Goal: Transaction & Acquisition: Purchase product/service

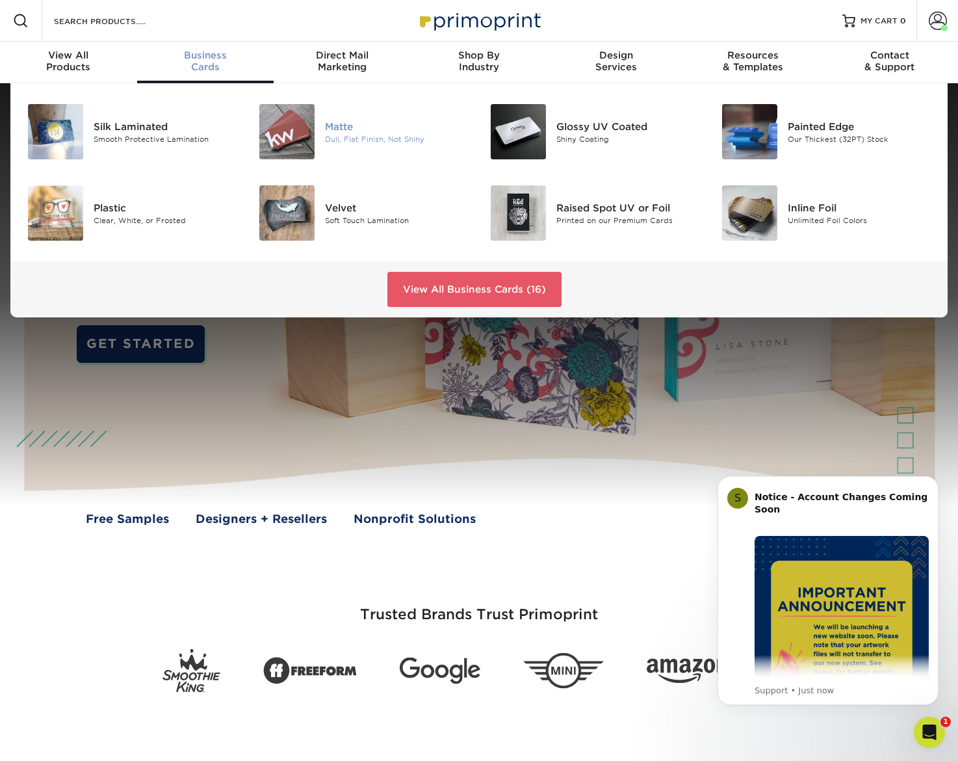
click at [303, 142] on img at bounding box center [286, 131] width 55 height 55
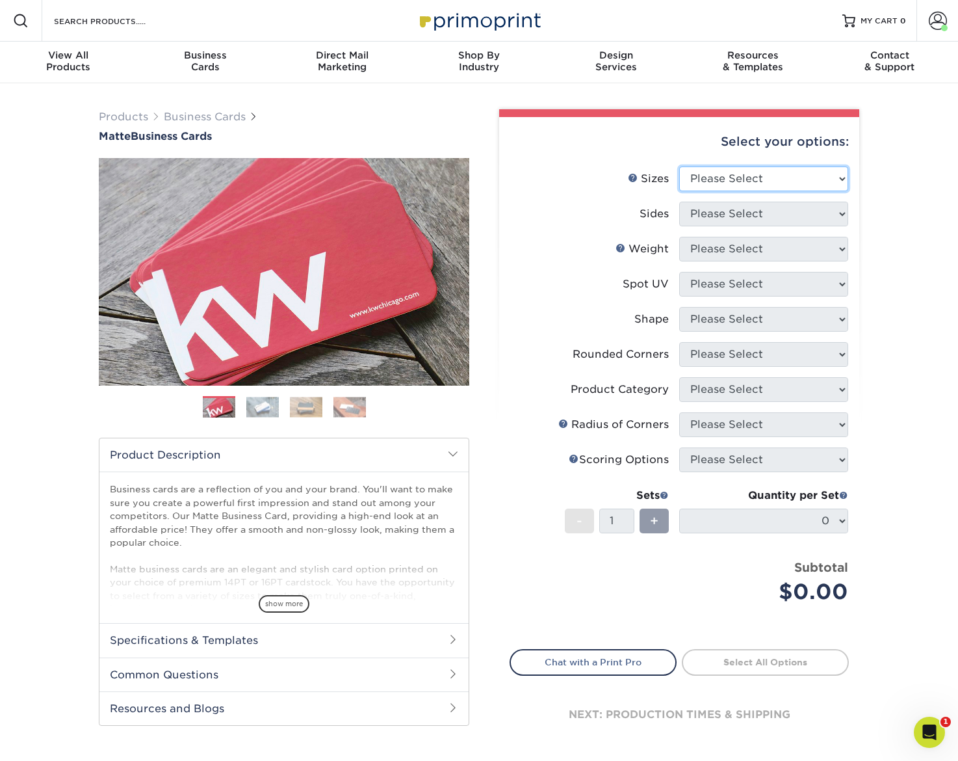
click at [739, 174] on select "Please Select 1.5" x 3.5" - Mini 1.75" x 3.5" - Mini 2" x 2" - Square 2" x 3" -…" at bounding box center [763, 178] width 169 height 25
select select "2.00x3.50"
click at [713, 217] on select "Please Select Print Both Sides Print Front Only" at bounding box center [763, 214] width 169 height 25
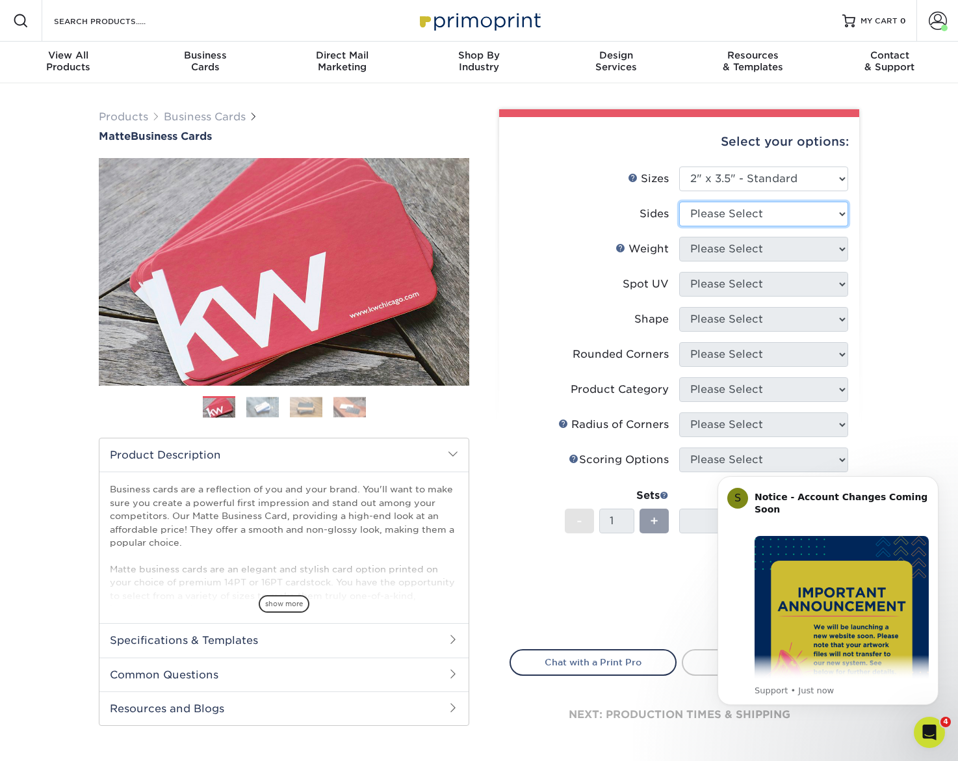
select select "13abbda7-1d64-4f25-8bb2-c179b224825d"
click at [713, 252] on select "Please Select" at bounding box center [763, 249] width 169 height 25
select select "16PT"
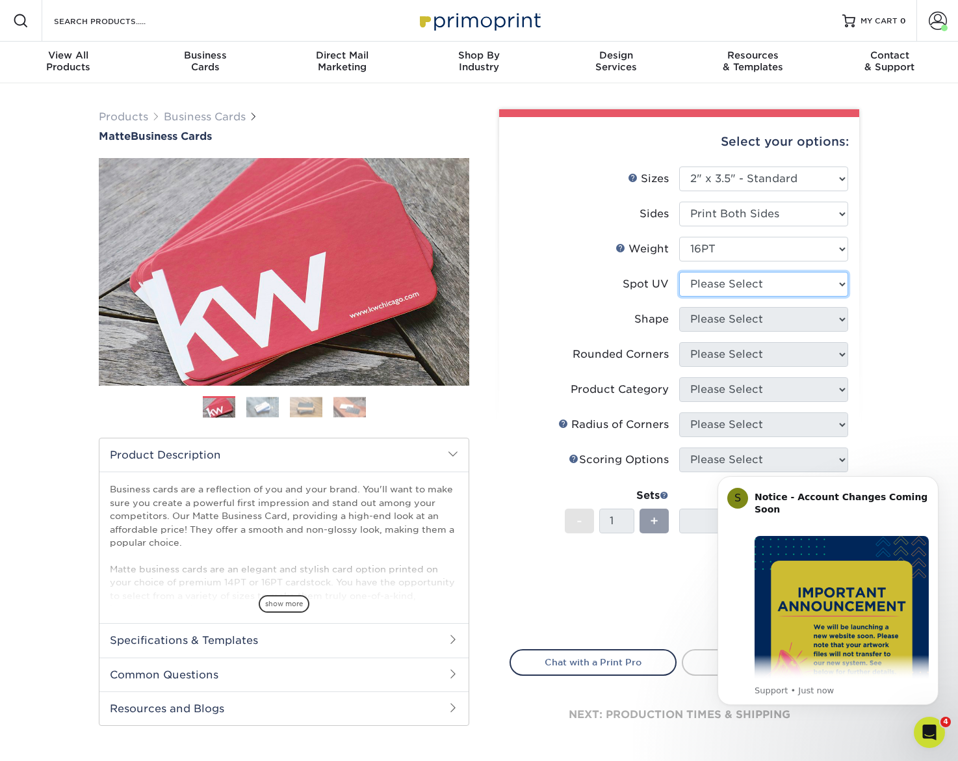
click at [711, 285] on select "Please Select No Spot UV Front and Back (Both Sides) Front Only Back Only" at bounding box center [763, 284] width 169 height 25
select select "3"
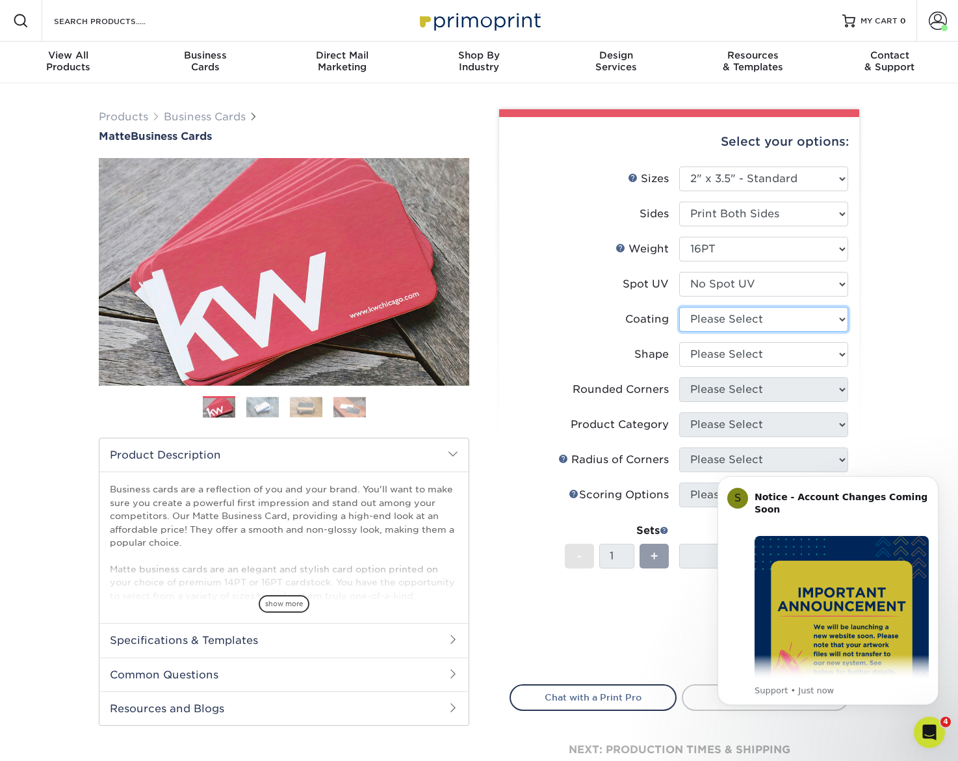
click at [710, 319] on select at bounding box center [763, 319] width 169 height 25
select select "121bb7b5-3b4d-429f-bd8d-bbf80e953313"
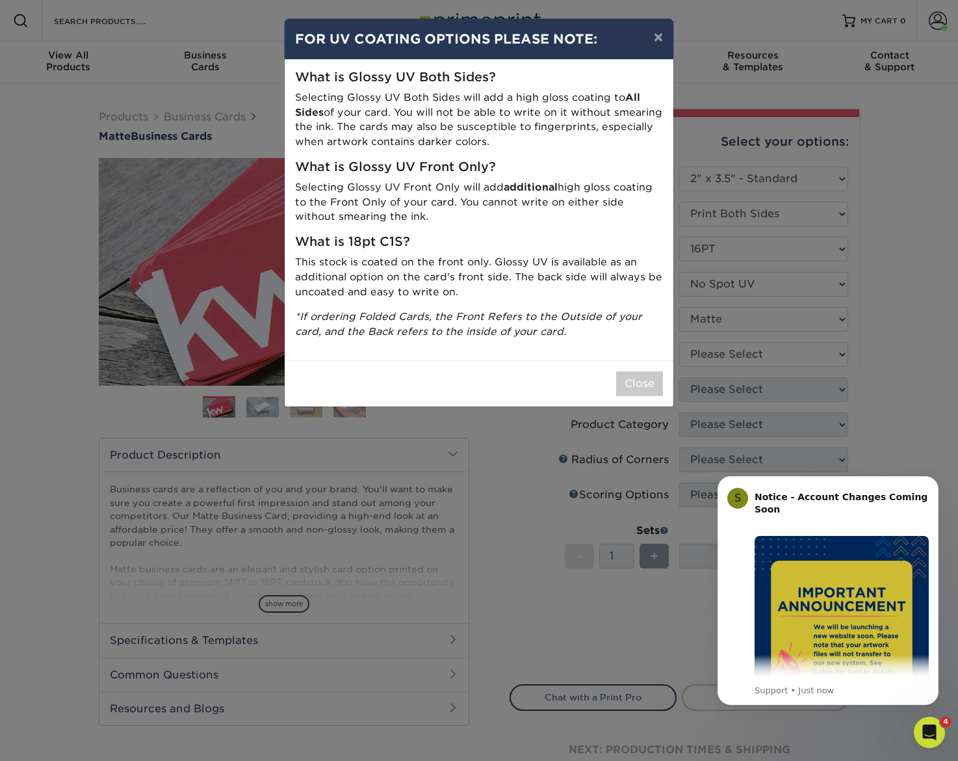
click at [711, 354] on div "× FOR UV COATING OPTIONS PLEASE NOTE: What is Glossy UV Both Sides? Selecting G…" at bounding box center [479, 380] width 958 height 761
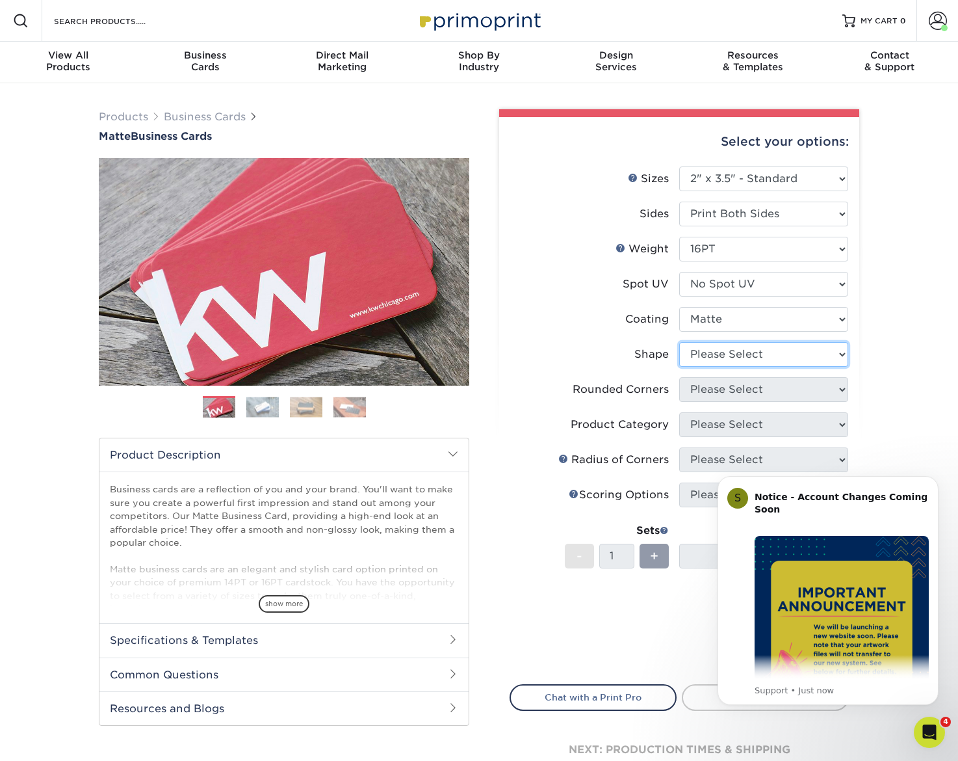
click at [711, 354] on select "Please Select Standard Oval" at bounding box center [763, 354] width 169 height 25
select select "standard"
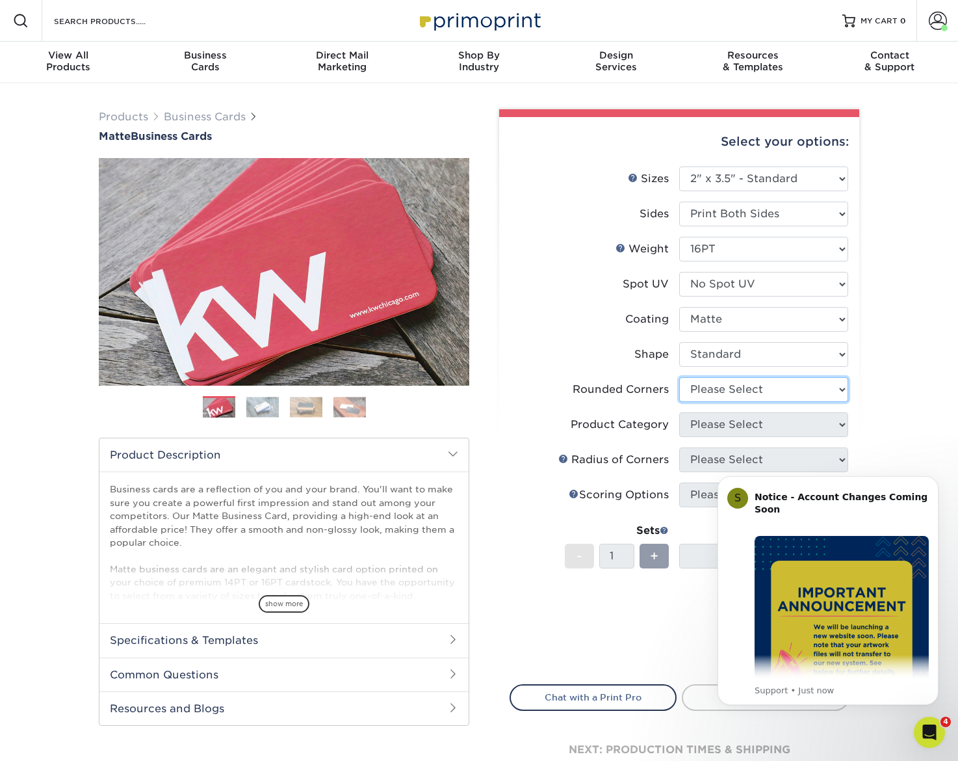
click at [776, 400] on select "Please Select Yes - Round 2 Corners Yes - Round 4 Corners No" at bounding box center [763, 389] width 169 height 25
select select "0"
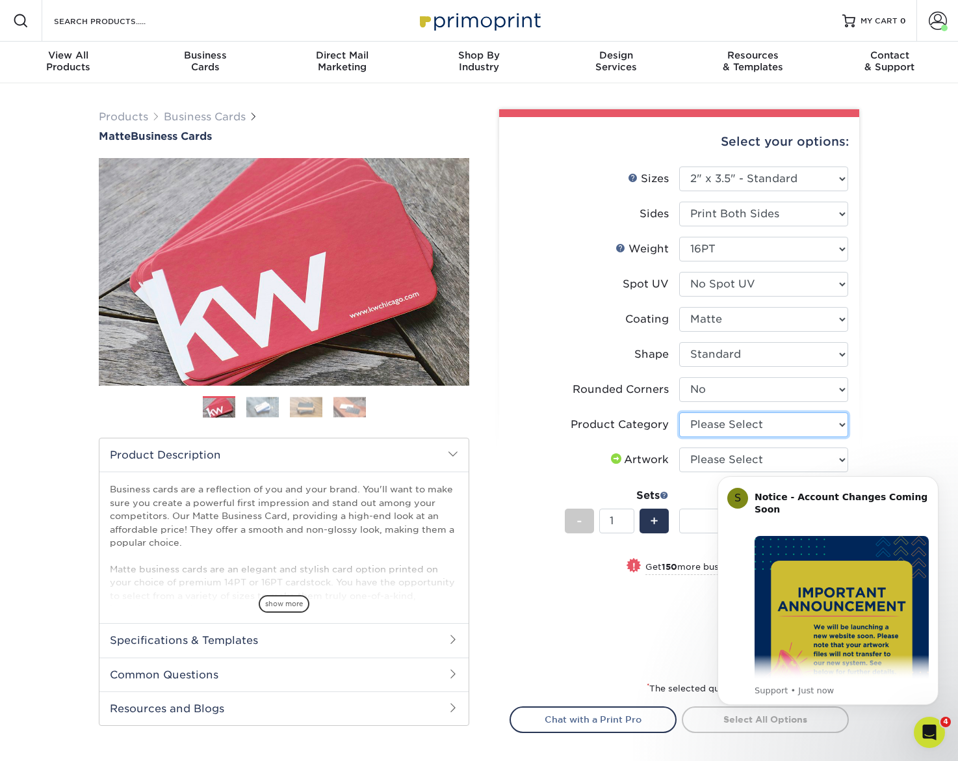
click at [730, 423] on select "Please Select Business Cards" at bounding box center [763, 424] width 169 height 25
select select "3b5148f1-0588-4f88-a218-97bcfdce65c1"
click at [728, 451] on select "Please Select I will upload files I need a design - $100" at bounding box center [763, 459] width 169 height 25
select select "upload"
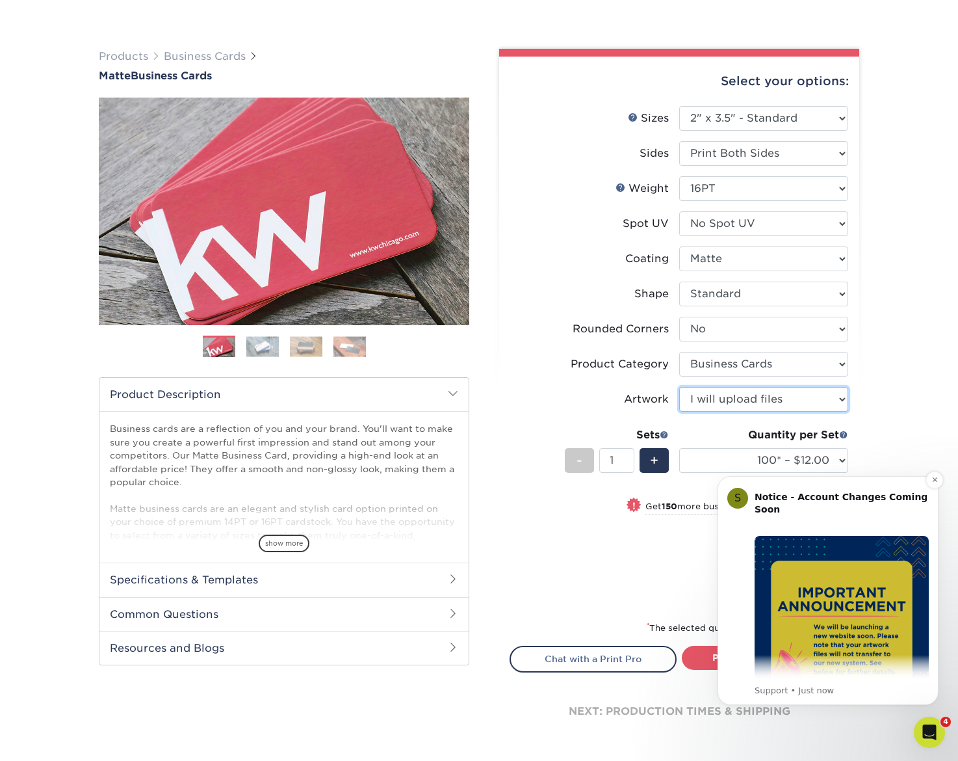
scroll to position [170, 0]
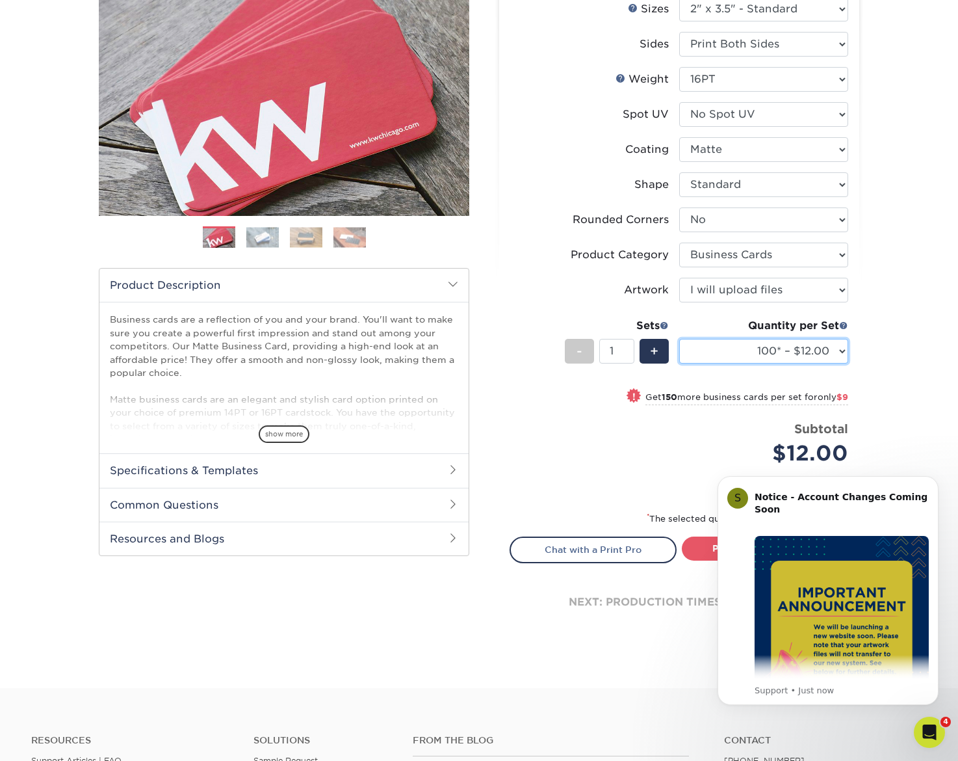
click at [759, 343] on select "100* – $12.00 250* – $21.00 500 – $42.00 1000 – $53.00 2500 – $95.00 5000 – $18…" at bounding box center [763, 351] width 169 height 25
select select "500 – $42.00"
click at [906, 343] on div "Products Business Cards Matte Business Cards Previous Next 100 $ 9" at bounding box center [479, 301] width 958 height 774
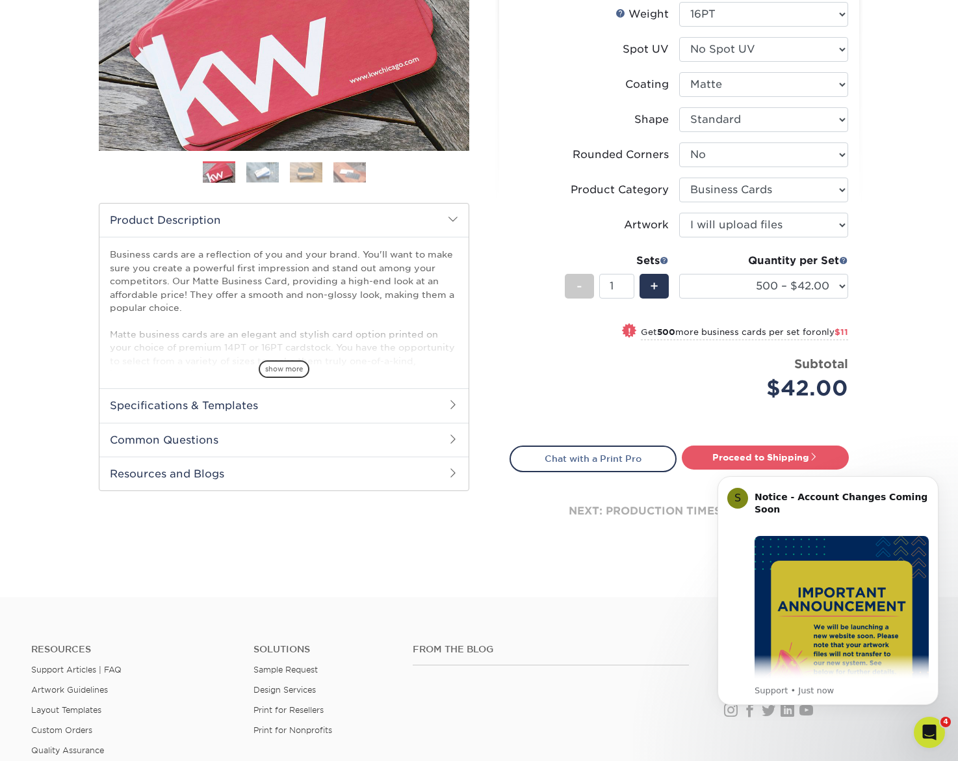
scroll to position [321, 0]
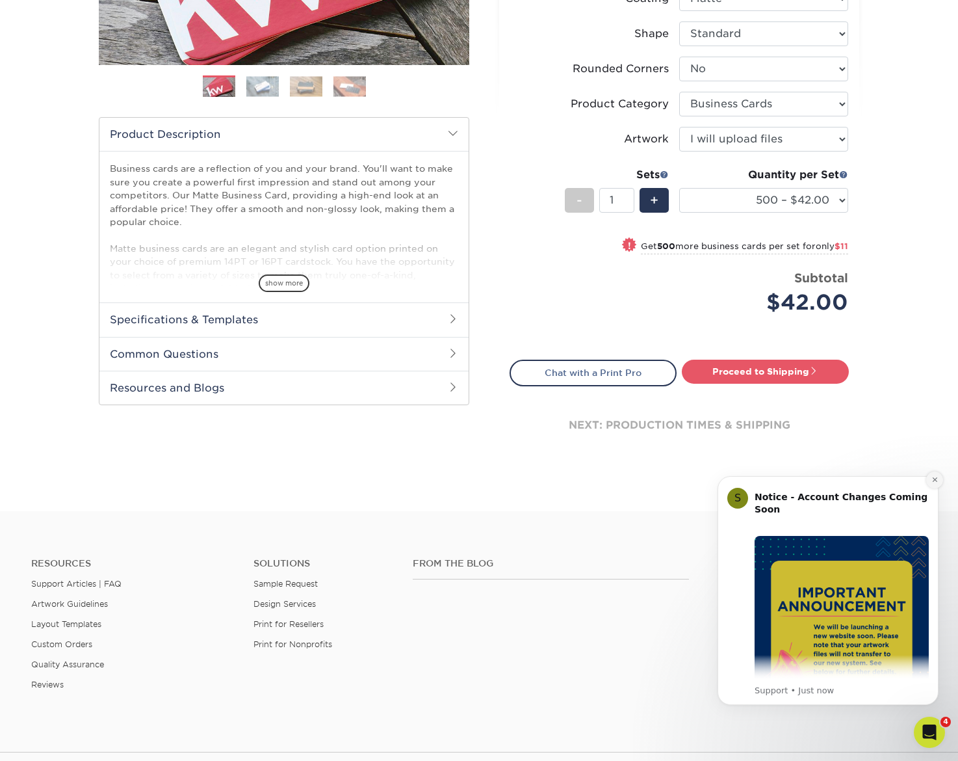
click at [938, 482] on button "Dismiss notification" at bounding box center [934, 479] width 17 height 17
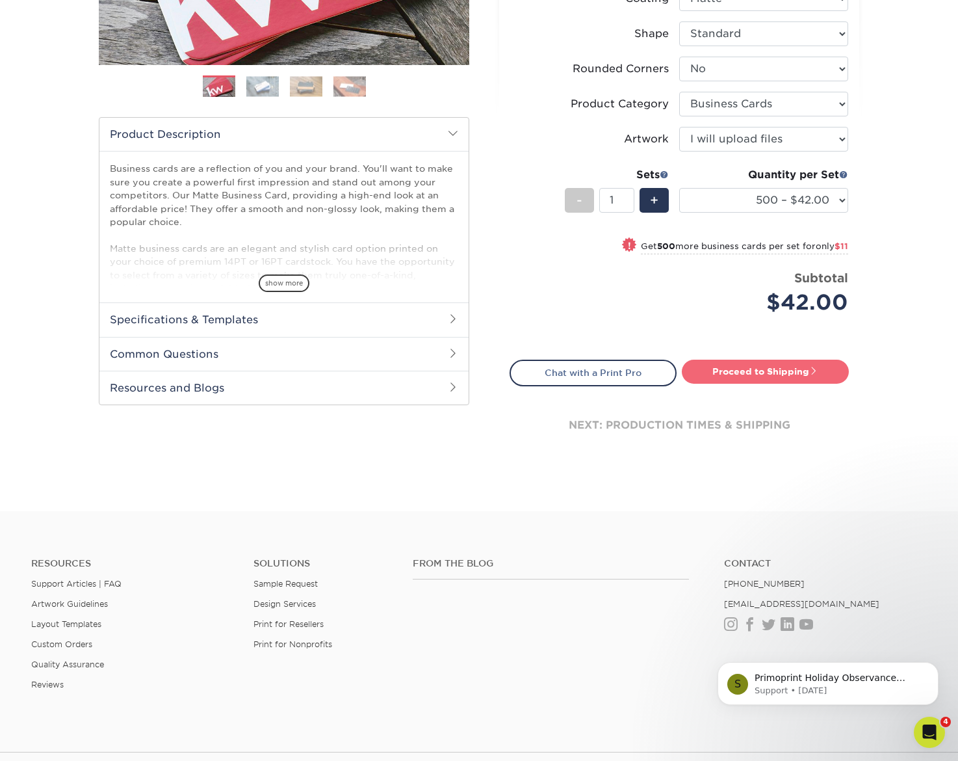
click at [765, 378] on link "Proceed to Shipping" at bounding box center [765, 371] width 167 height 23
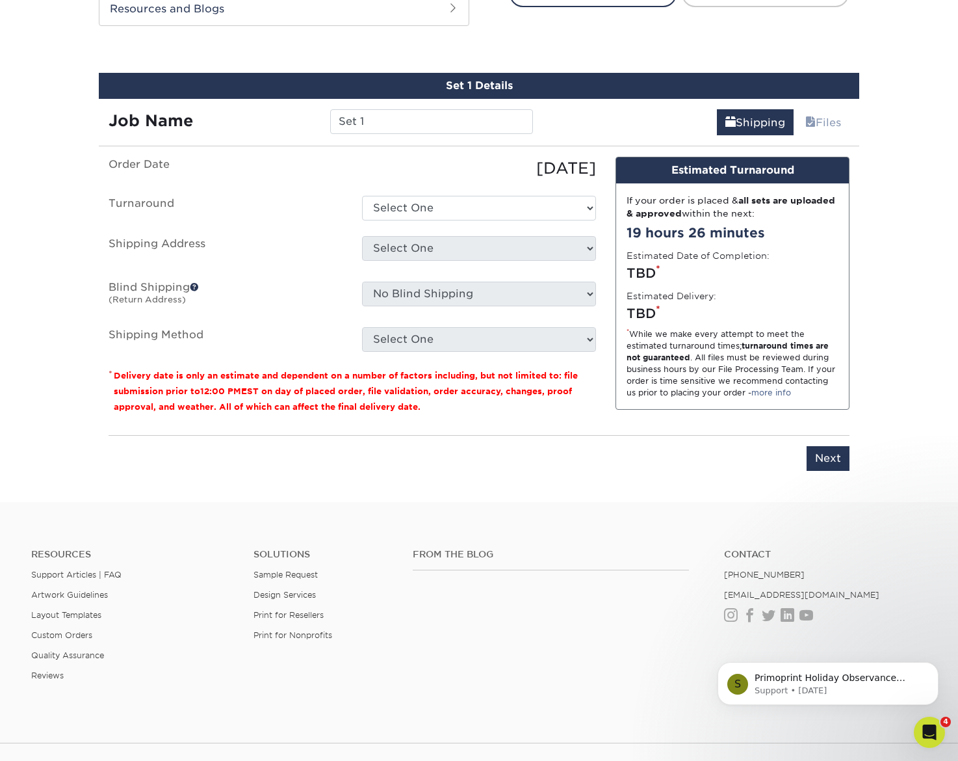
scroll to position [716, 0]
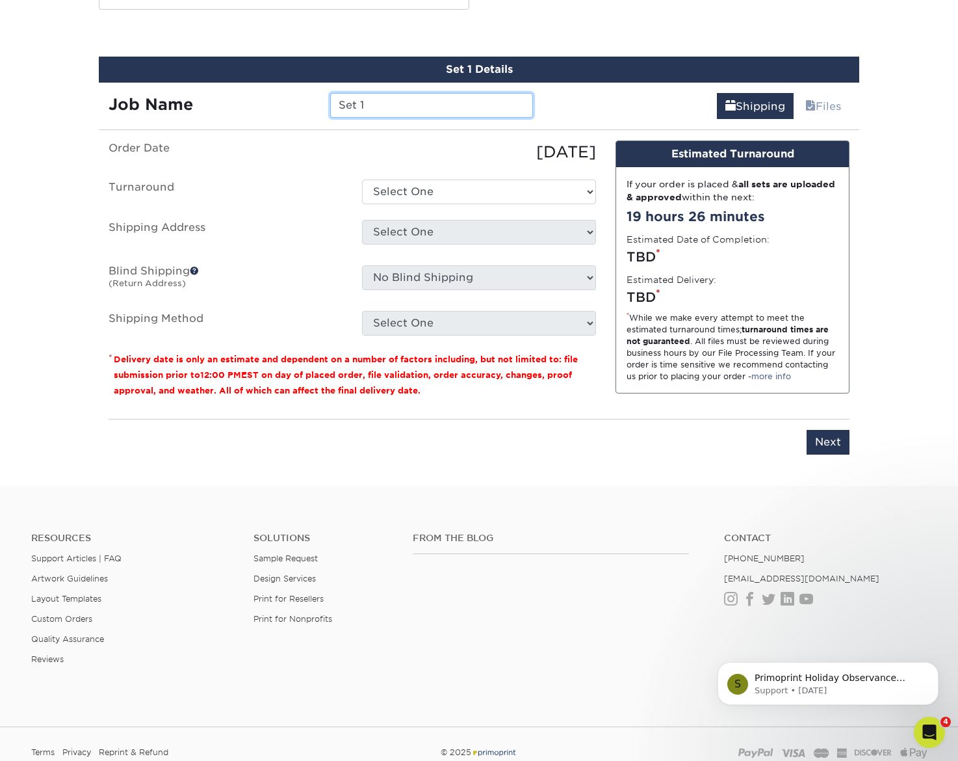
click at [389, 102] on input "Set 1" at bounding box center [431, 105] width 202 height 25
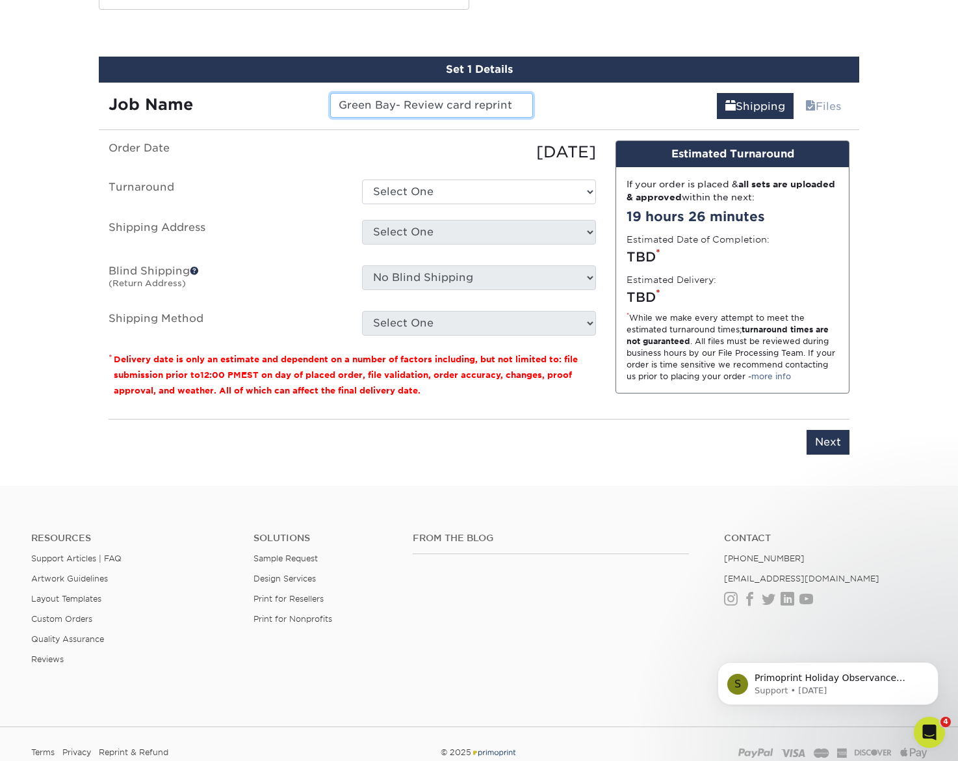
type input "Green Bay- Review card reprint"
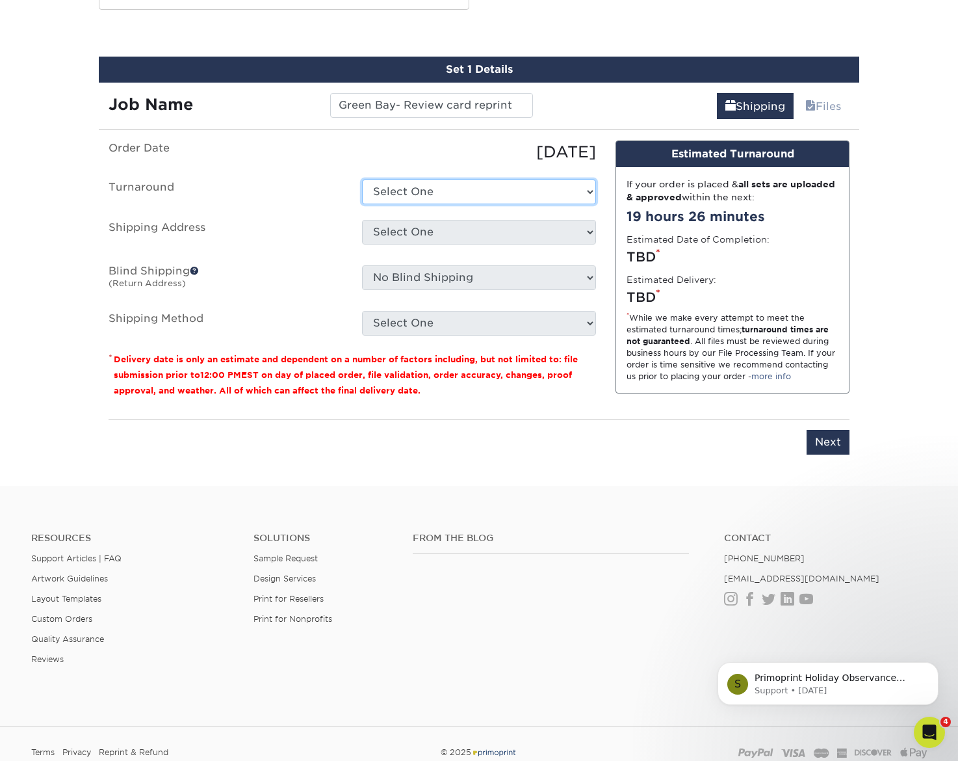
click at [432, 198] on select "Select One 2-4 Business Days 2 Day Next Business Day" at bounding box center [479, 191] width 234 height 25
select select "b78ebb40-f3d8-446a-8df3-6de10c612245"
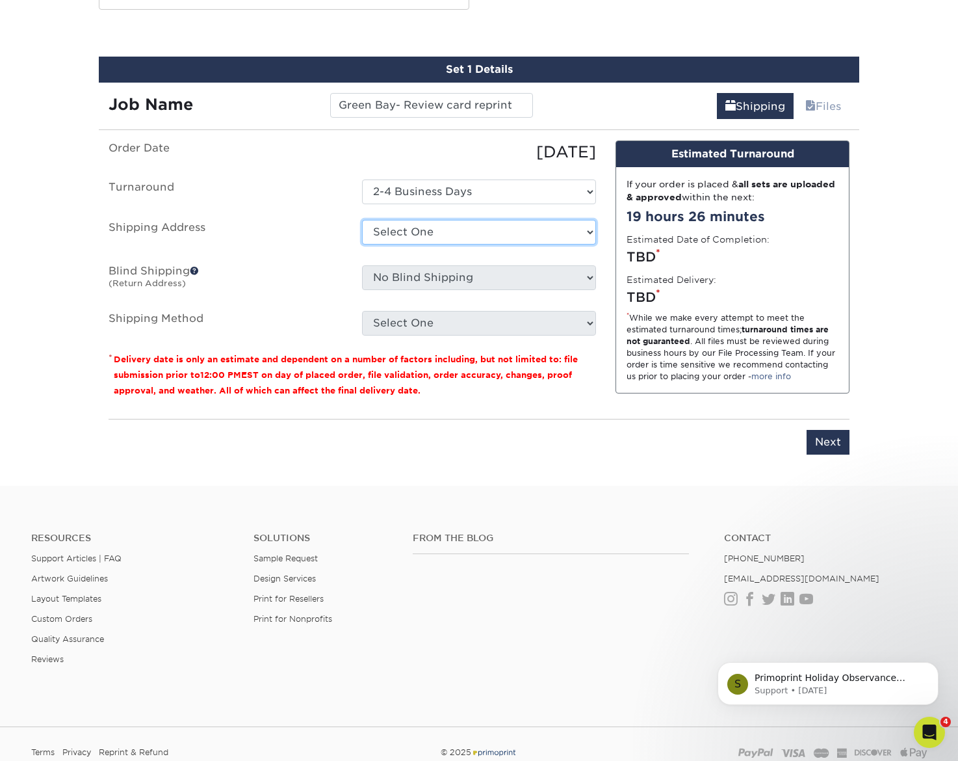
click at [427, 220] on select "Select One Bluffton, OH EPS EPS- Hudsonville JIS Tire Lebanon, TN Mobile Pallet…" at bounding box center [479, 232] width 234 height 25
select select "278899"
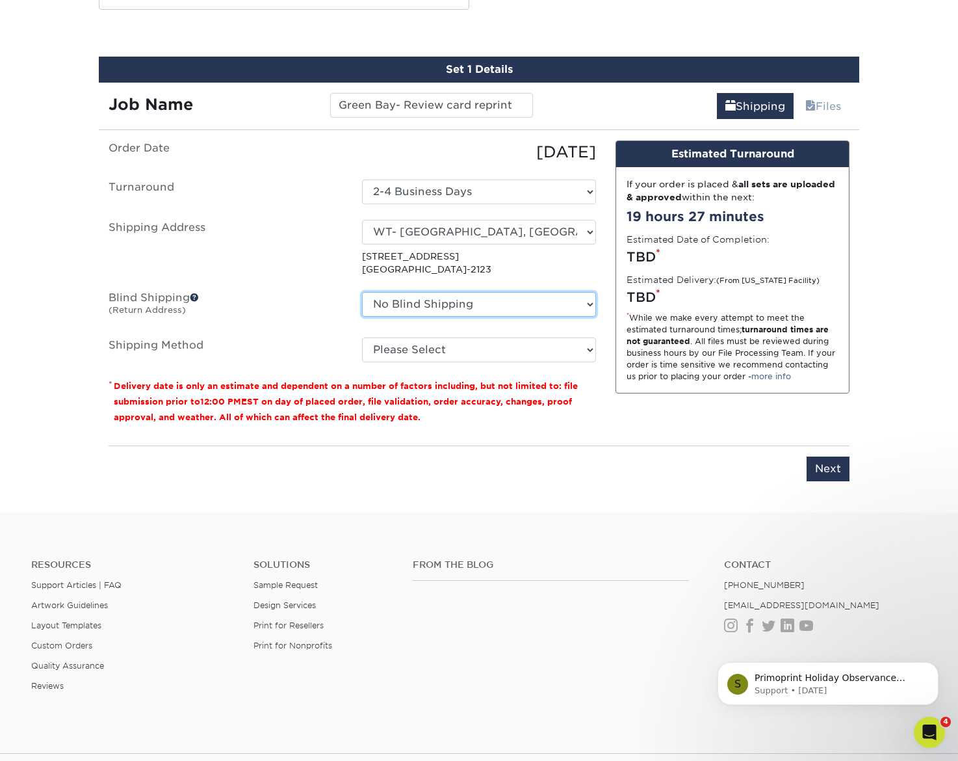
click at [437, 302] on select "No Blind Shipping Bluffton, OH EPS EPS- Hudsonville JIS Tire Lebanon, TN Mobile…" at bounding box center [479, 304] width 234 height 25
select select "278899"
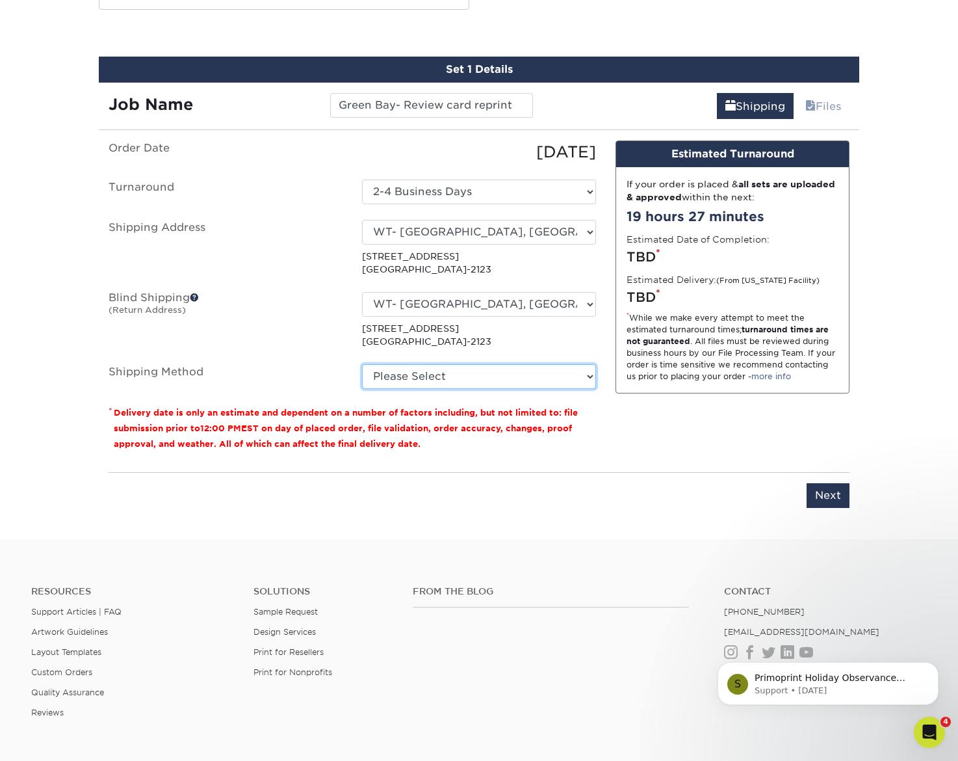
click at [438, 378] on select "Please Select Ground Shipping (+$8.96) 3 Day Shipping Service (+$15.36) 2 Day A…" at bounding box center [479, 376] width 234 height 25
select select "03"
click at [595, 466] on div "You've choosen mailing services! If you have a csv address list please upload i…" at bounding box center [479, 331] width 741 height 383
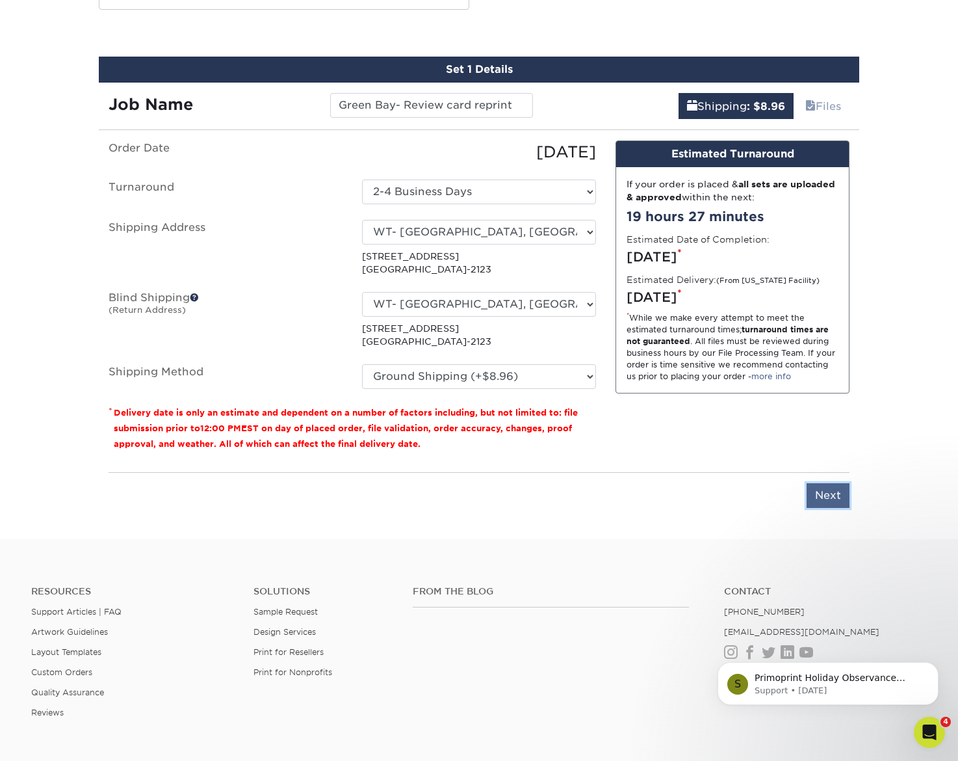
click at [830, 497] on input "Next" at bounding box center [828, 495] width 43 height 25
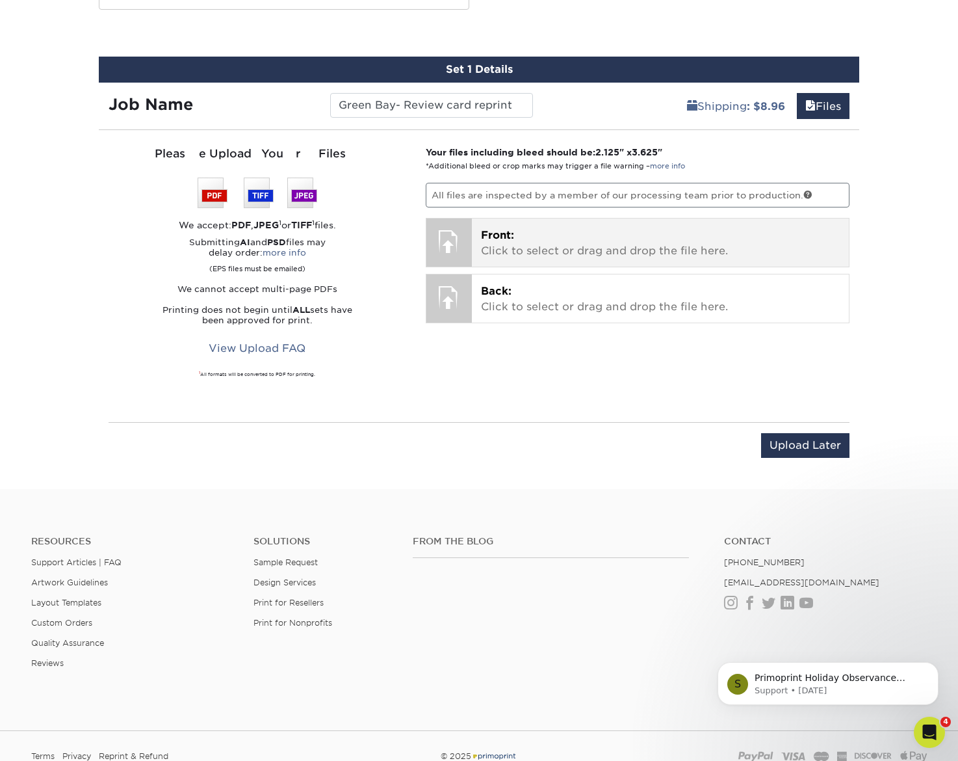
click at [624, 240] on p "Front: Click to select or drag and drop the file here." at bounding box center [661, 243] width 360 height 31
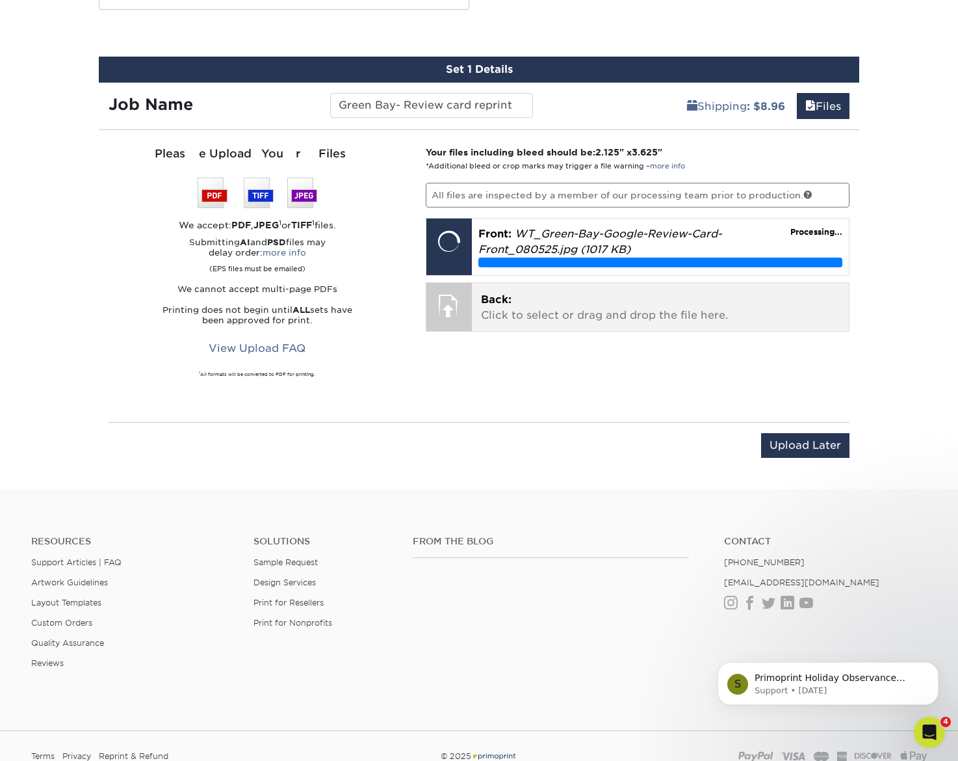
click at [539, 313] on p "Back: Click to select or drag and drop the file here." at bounding box center [661, 307] width 360 height 31
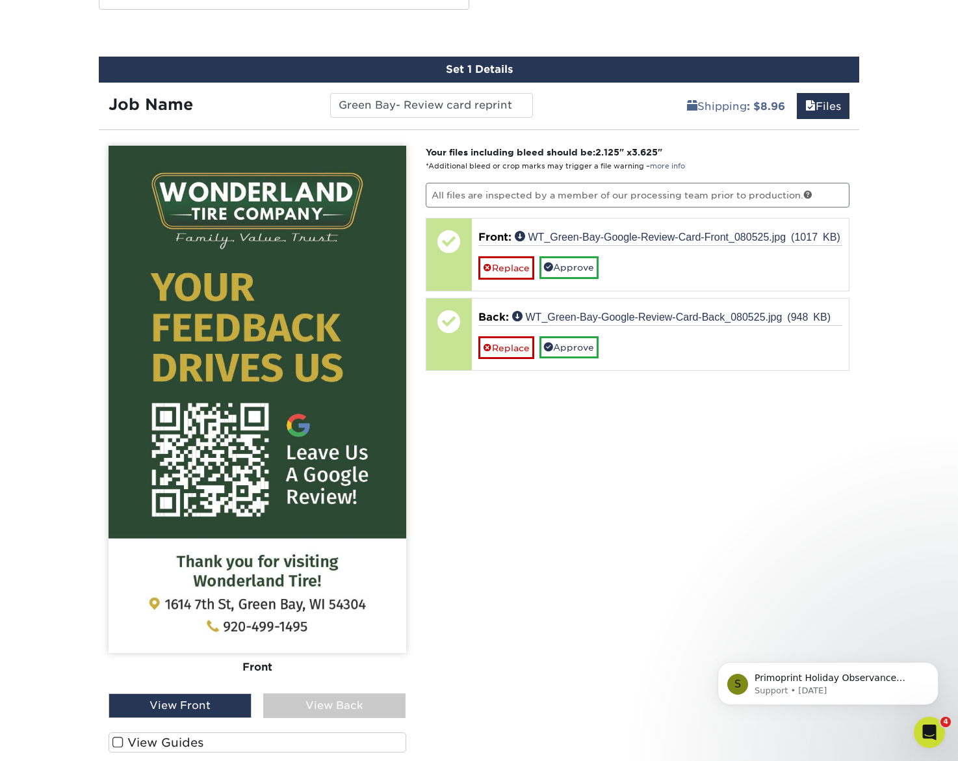
click at [332, 708] on div "View Back" at bounding box center [334, 705] width 143 height 25
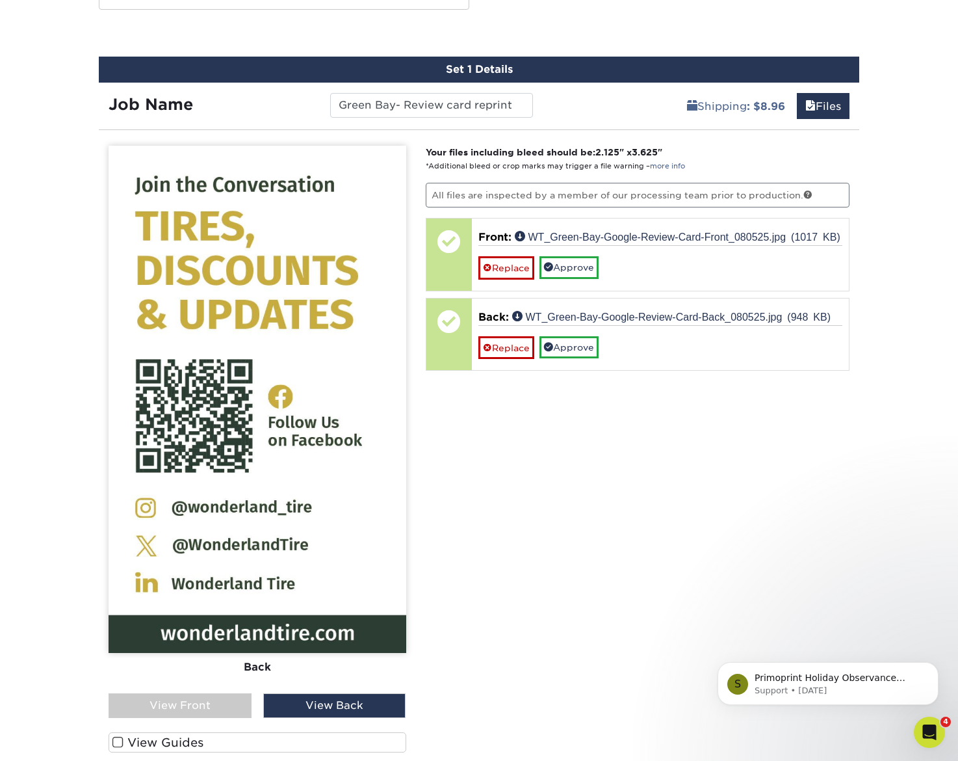
click at [196, 709] on div "View Front" at bounding box center [180, 705] width 143 height 25
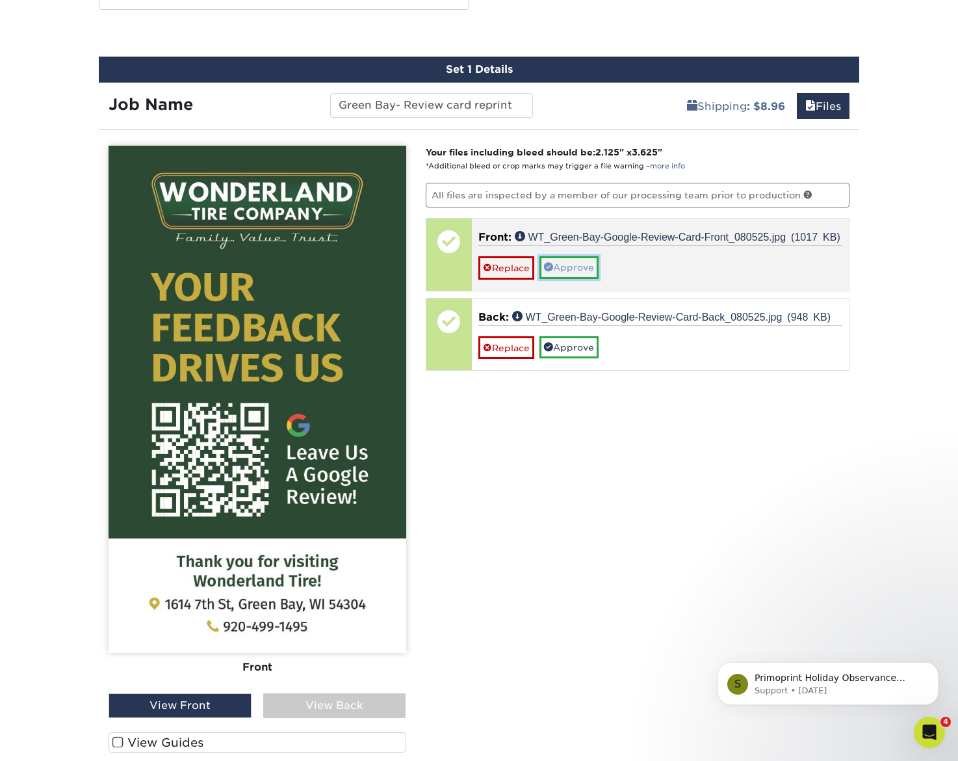
click at [579, 266] on link "Approve" at bounding box center [569, 267] width 59 height 22
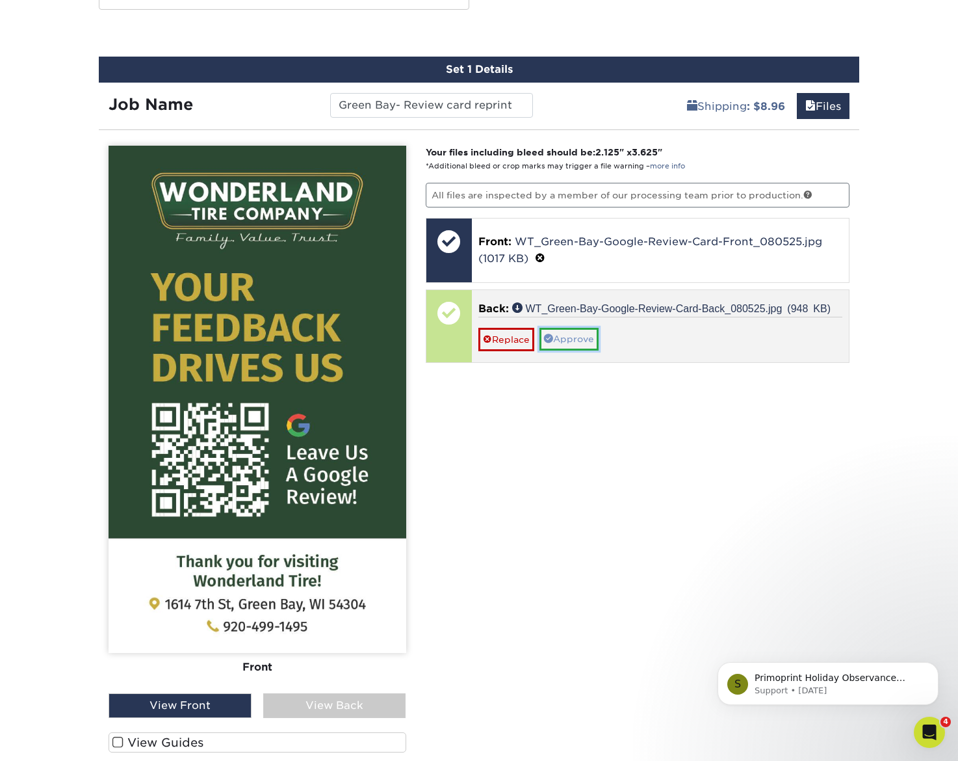
click at [568, 336] on link "Approve" at bounding box center [569, 339] width 59 height 22
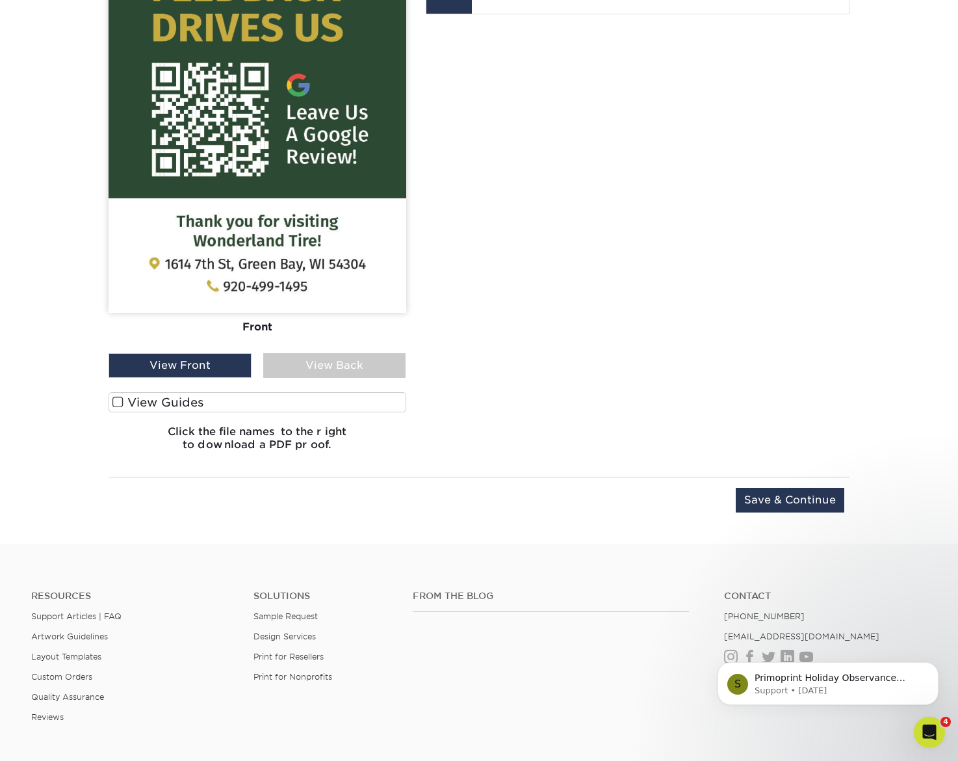
scroll to position [1092, 0]
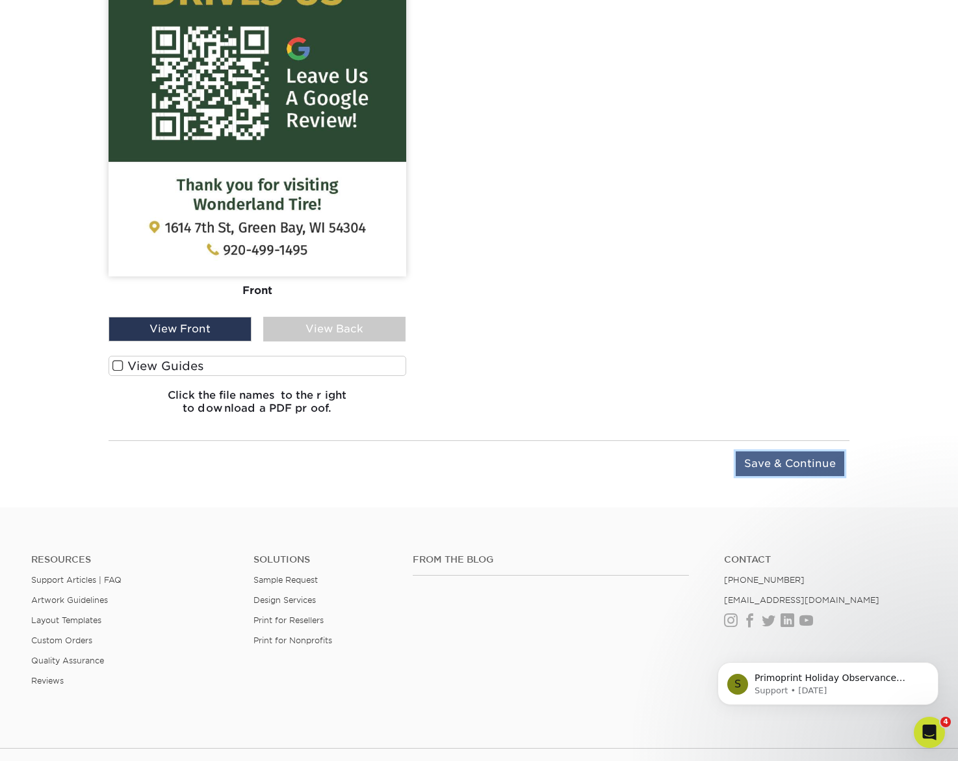
click at [811, 470] on input "Save & Continue" at bounding box center [790, 463] width 109 height 25
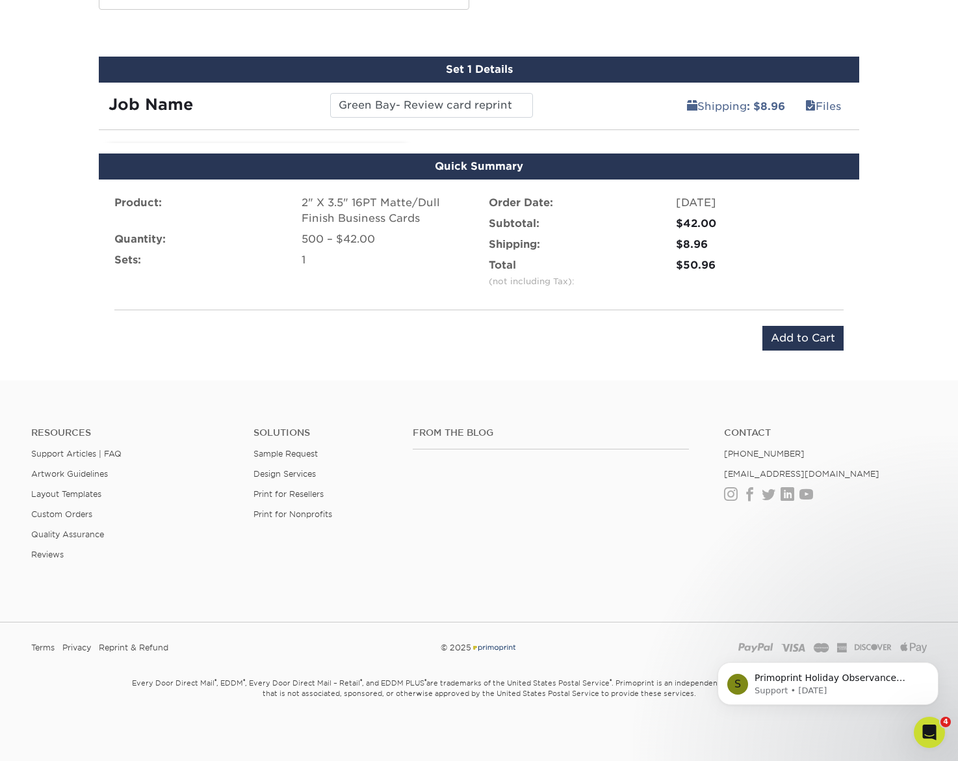
scroll to position [704, 0]
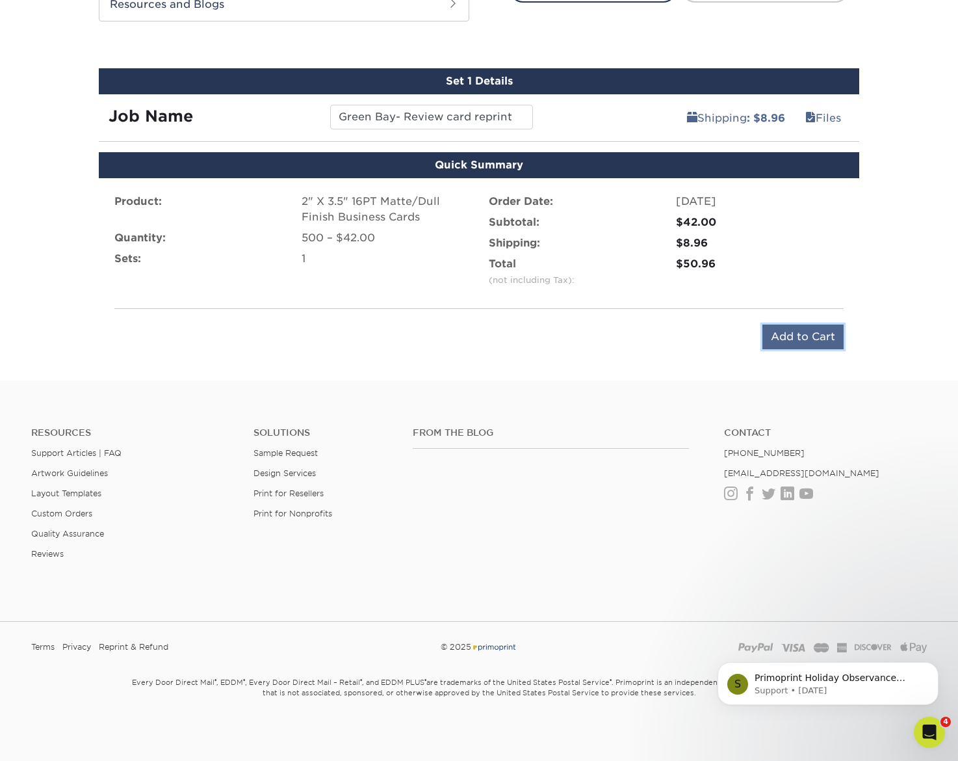
click at [786, 338] on input "Add to Cart" at bounding box center [803, 336] width 81 height 25
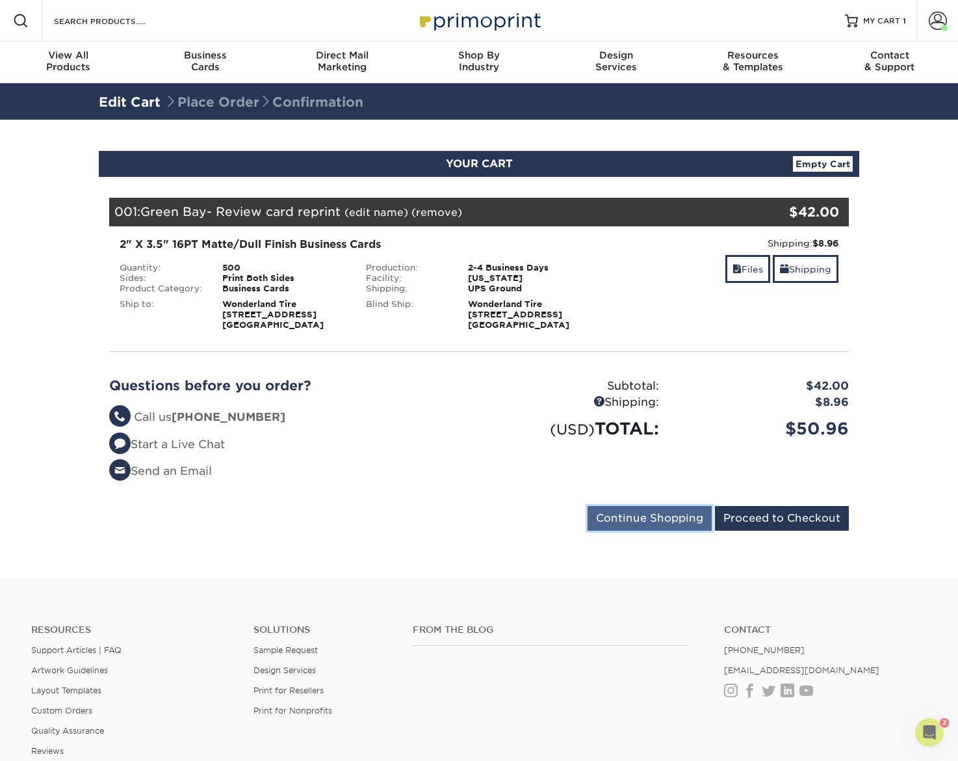
click at [638, 515] on input "Continue Shopping" at bounding box center [650, 518] width 124 height 25
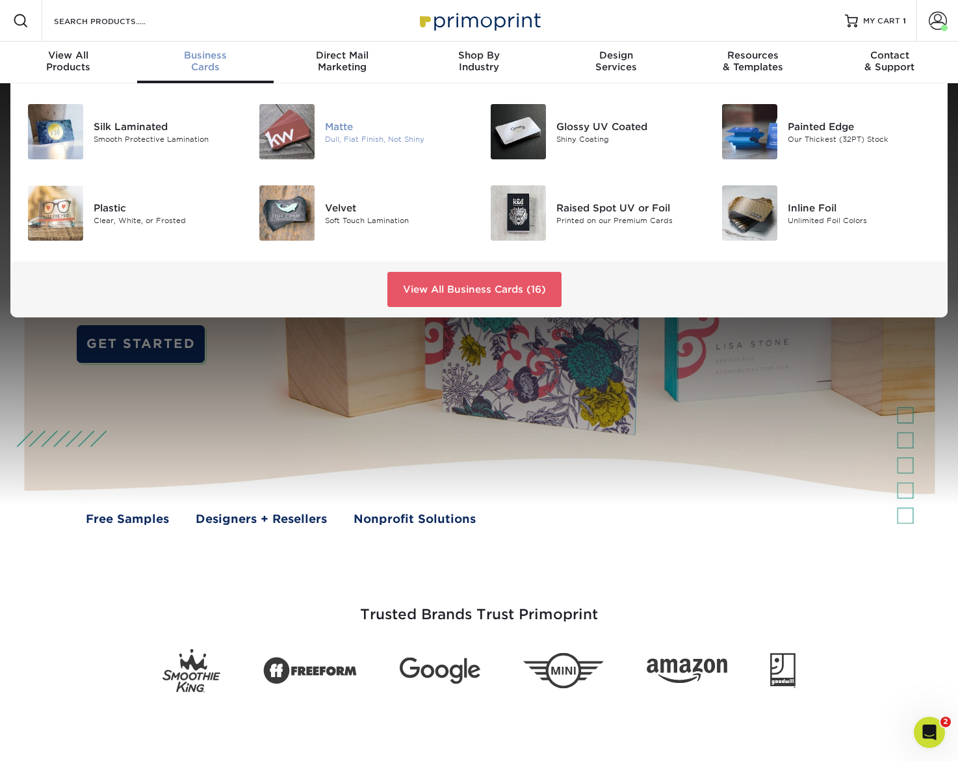
click at [322, 125] on div at bounding box center [286, 131] width 77 height 55
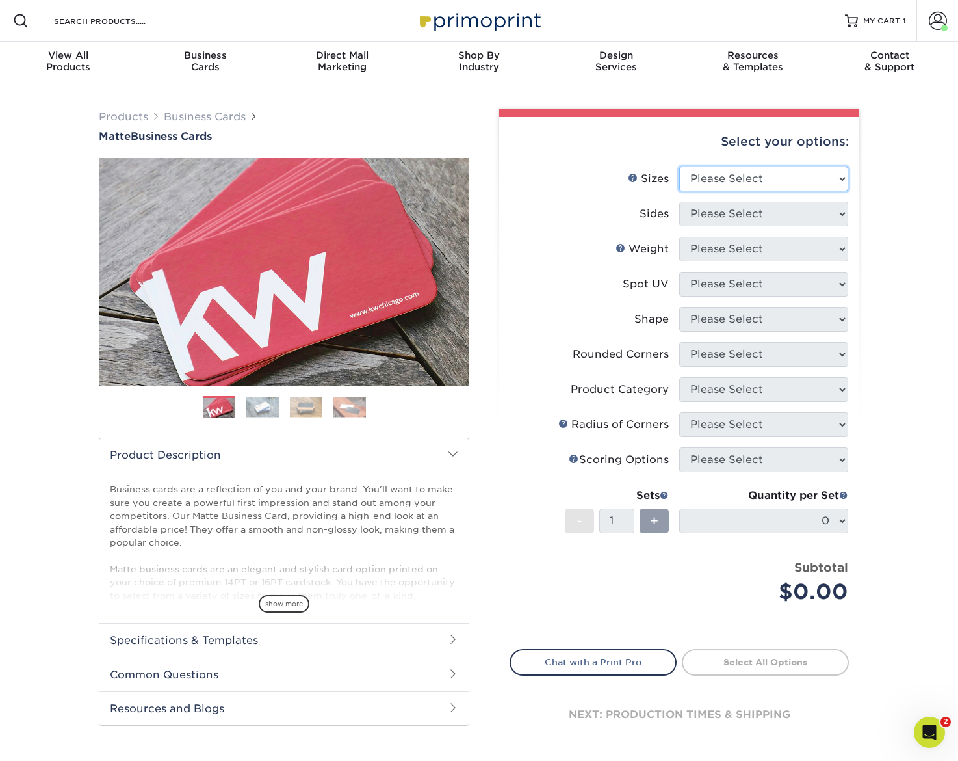
click at [800, 172] on select "Please Select 1.5" x 3.5" - Mini 1.75" x 3.5" - Mini 2" x 2" - Square 2" x 3" -…" at bounding box center [763, 178] width 169 height 25
select select "2.00x3.50"
click at [739, 220] on select "Please Select Print Both Sides Print Front Only" at bounding box center [763, 214] width 169 height 25
select select "13abbda7-1d64-4f25-8bb2-c179b224825d"
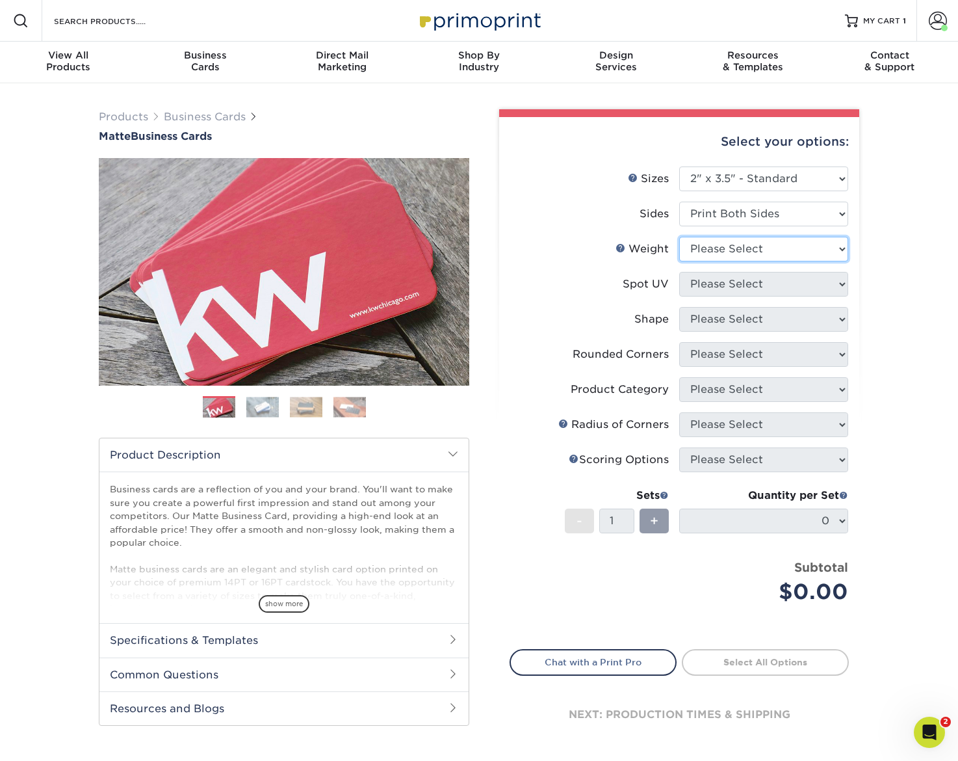
click at [737, 248] on select "Please Select 16PT 14PT" at bounding box center [763, 249] width 169 height 25
select select "16PT"
click at [732, 287] on select "Please Select No Spot UV Front and Back (Both Sides) Front Only Back Only" at bounding box center [763, 284] width 169 height 25
select select "3"
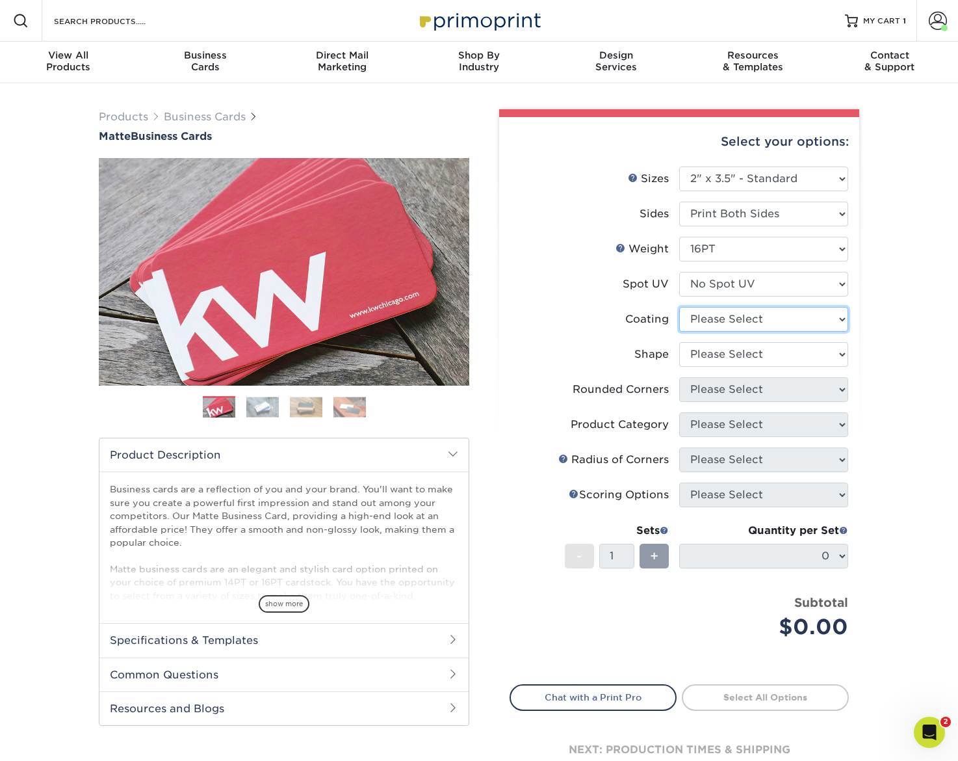
click at [726, 312] on select at bounding box center [763, 319] width 169 height 25
select select "121bb7b5-3b4d-429f-bd8d-bbf80e953313"
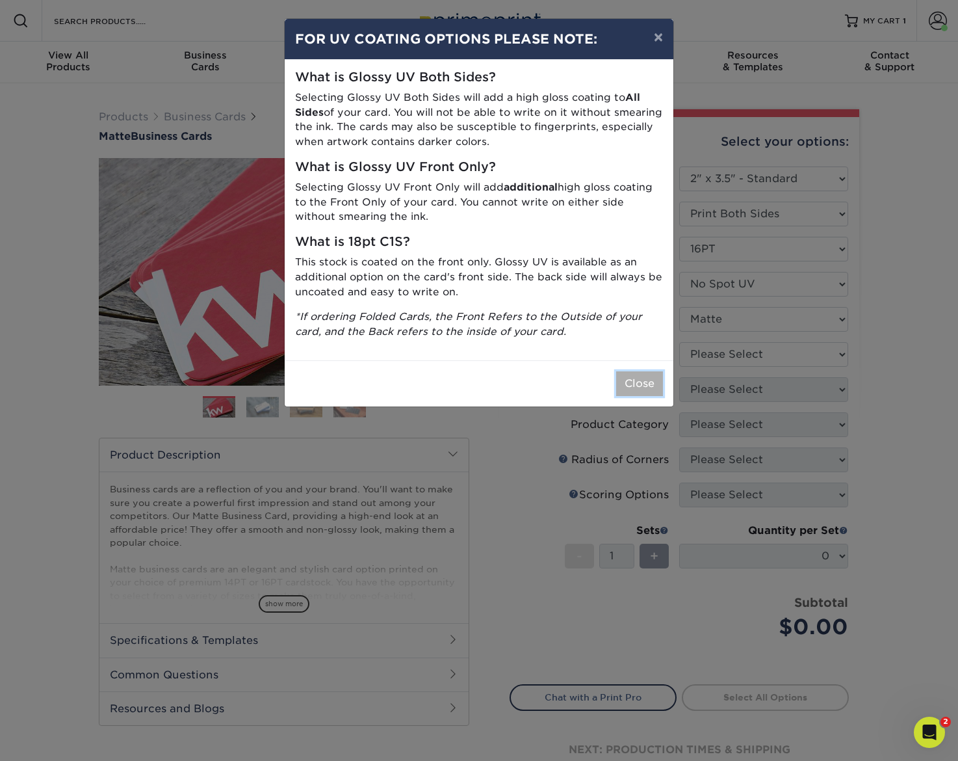
click at [642, 379] on button "Close" at bounding box center [639, 383] width 47 height 25
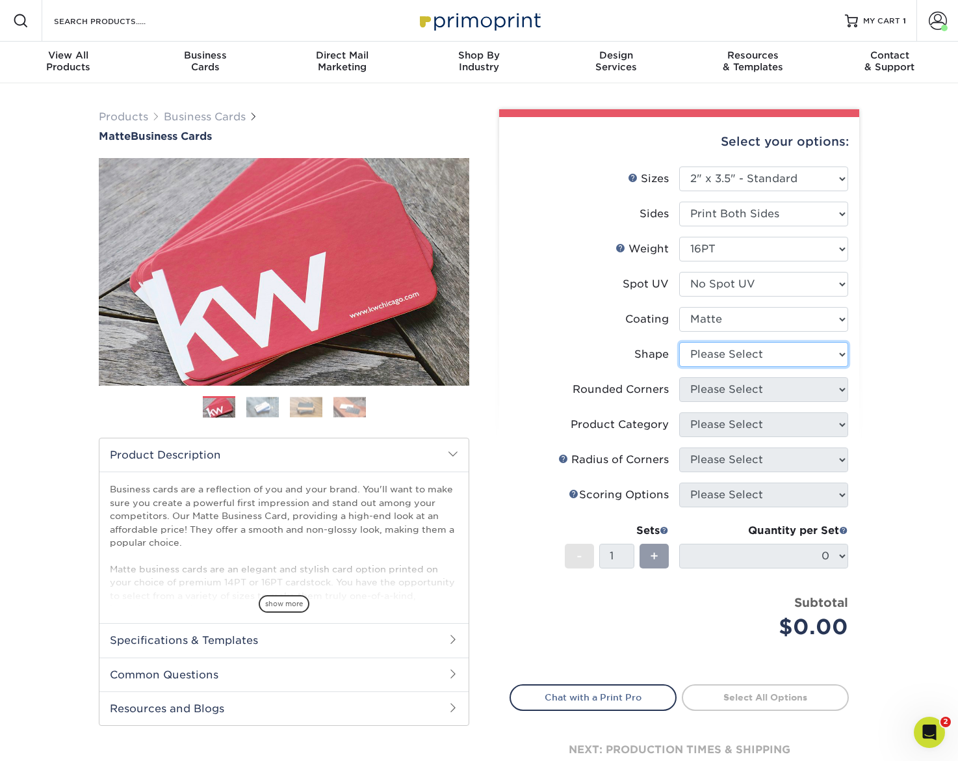
click at [727, 359] on select "Please Select Standard Oval" at bounding box center [763, 354] width 169 height 25
select select "standard"
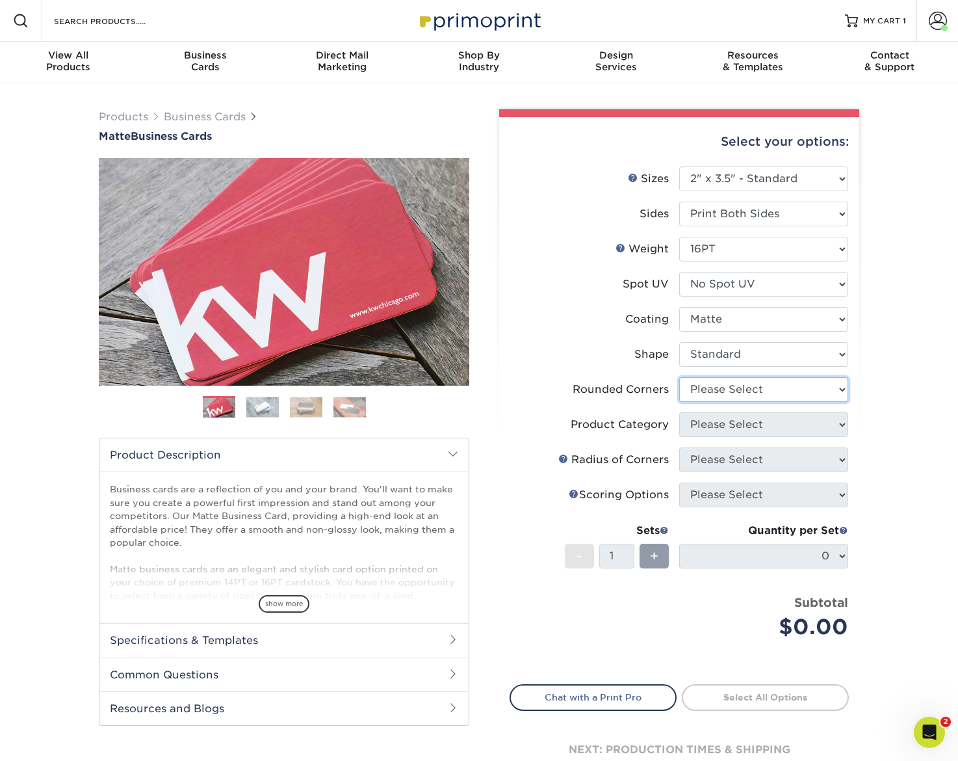
click at [726, 399] on select "Please Select Yes - Round 2 Corners Yes - Round 4 Corners No" at bounding box center [763, 389] width 169 height 25
select select "0"
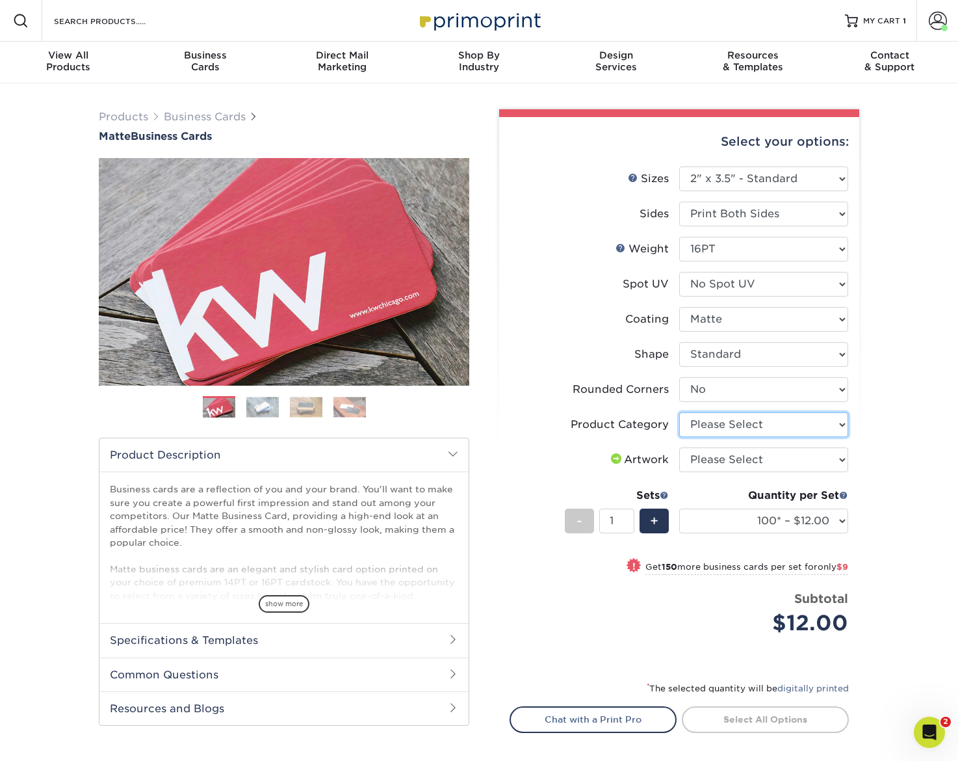
click at [730, 427] on select "Please Select Business Cards" at bounding box center [763, 424] width 169 height 25
select select "3b5148f1-0588-4f88-a218-97bcfdce65c1"
click at [735, 453] on select "Please Select I will upload files I need a design - $100" at bounding box center [763, 459] width 169 height 25
select select "upload"
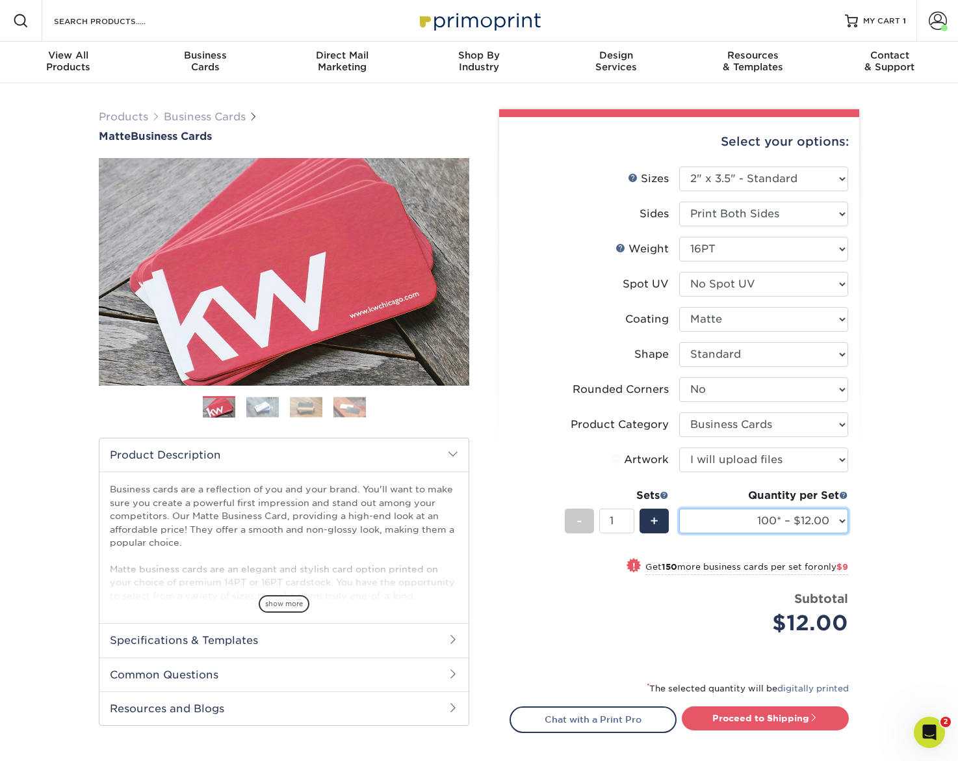
click at [755, 518] on select "100* – $12.00 250* – $21.00 500 – $42.00 1000 – $53.00 2500 – $95.00 5000 – $18…" at bounding box center [763, 520] width 169 height 25
select select "500 – $42.00"
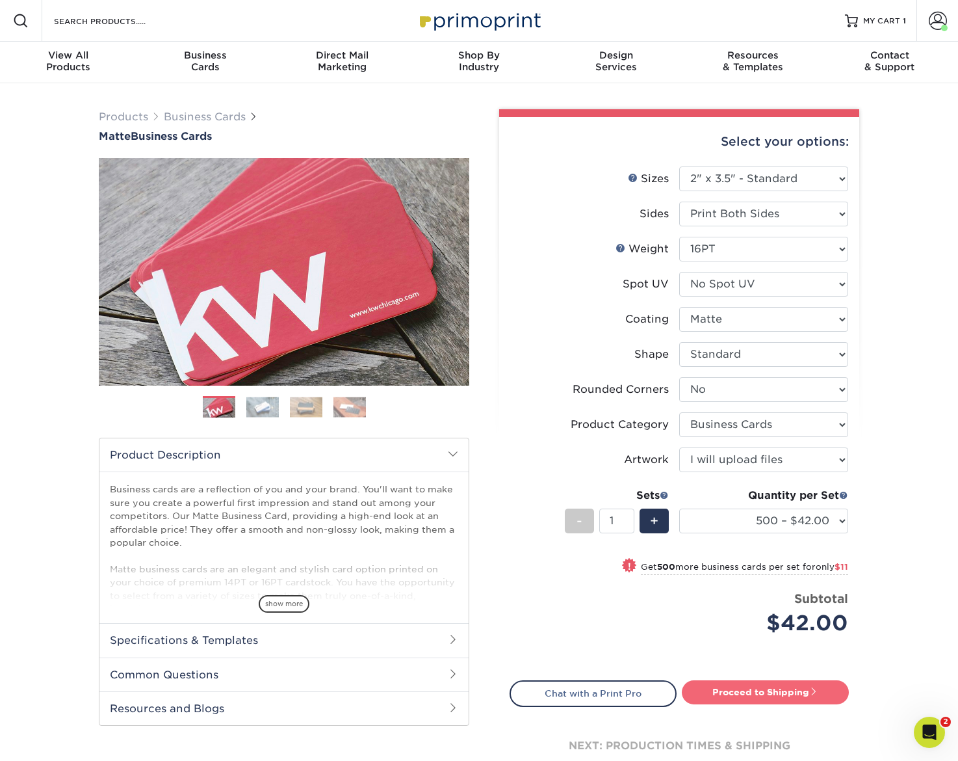
click at [761, 694] on link "Proceed to Shipping" at bounding box center [765, 691] width 167 height 23
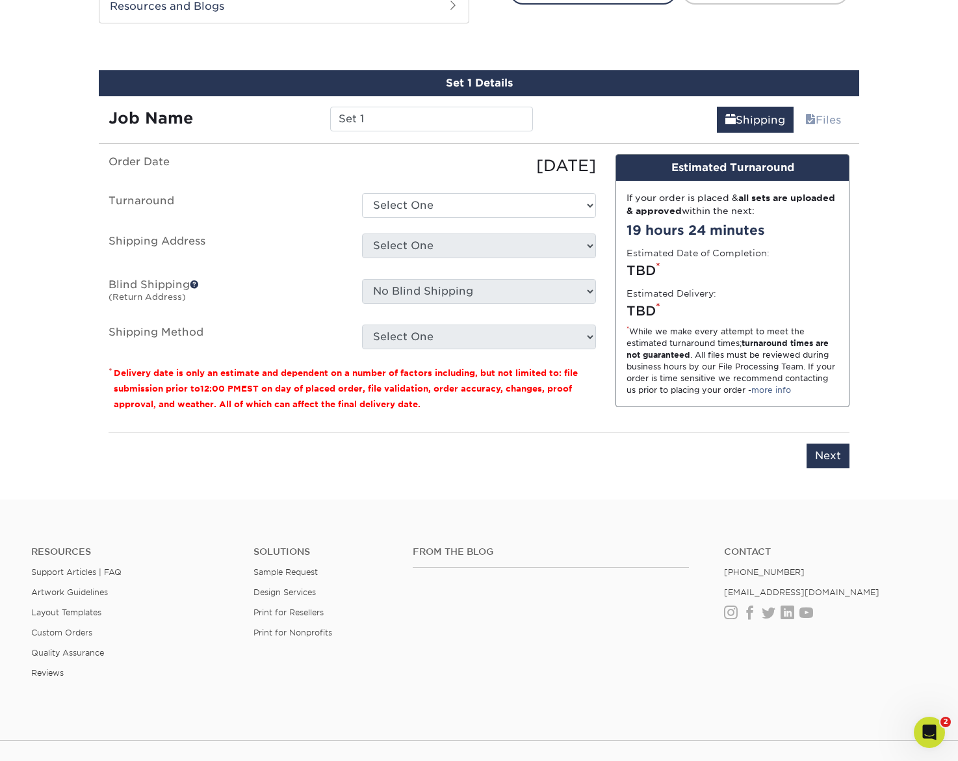
scroll to position [716, 0]
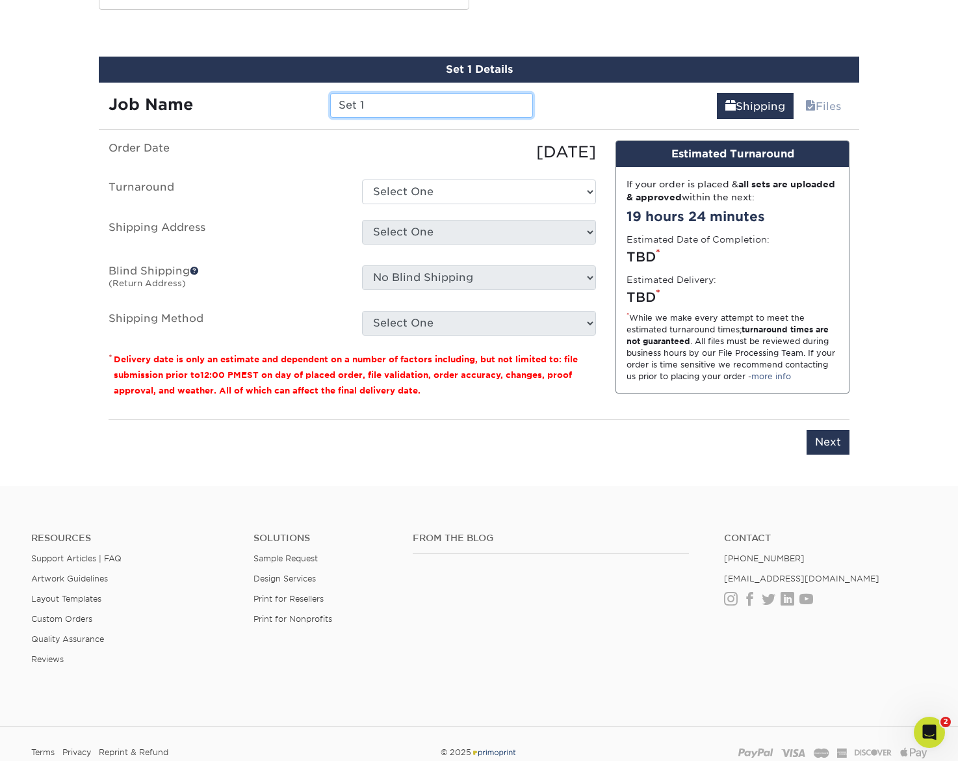
click at [369, 107] on input "Set 1" at bounding box center [431, 105] width 202 height 25
type input "Appleton- Review card reprint"
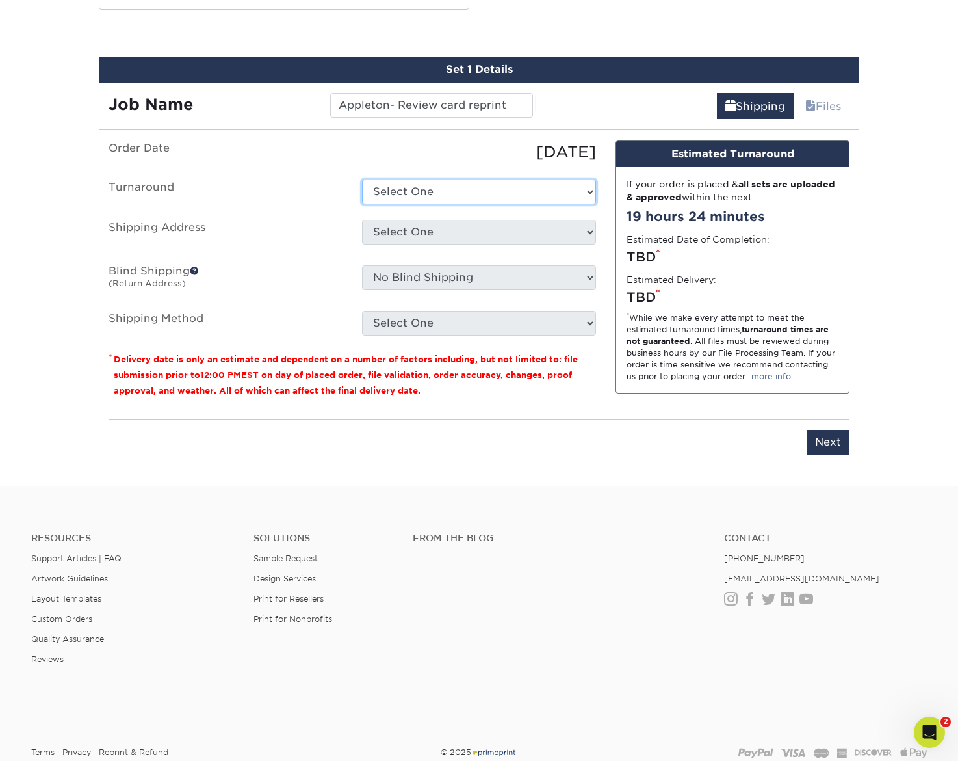
click at [449, 194] on select "Select One 2-4 Business Days 2 Day Next Business Day" at bounding box center [479, 191] width 234 height 25
select select "b78ebb40-f3d8-446a-8df3-6de10c612245"
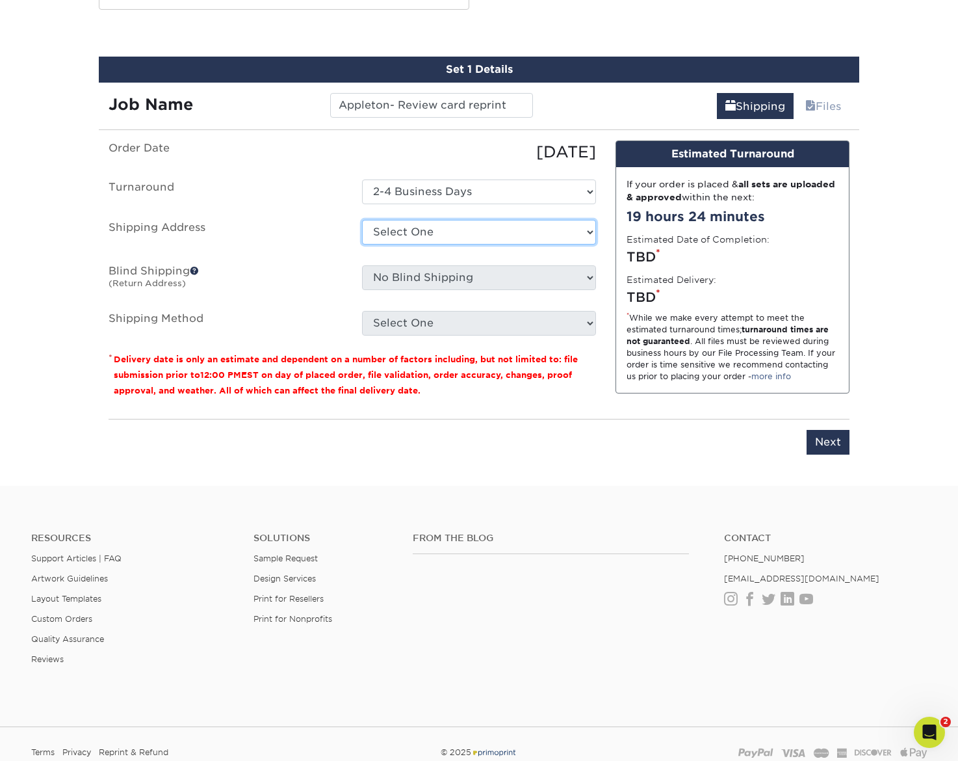
click at [444, 229] on select "Select One Bluffton, OH EPS EPS- Hudsonville JIS Tire Lebanon, TN Mobile Pallet…" at bounding box center [479, 232] width 234 height 25
select select "278897"
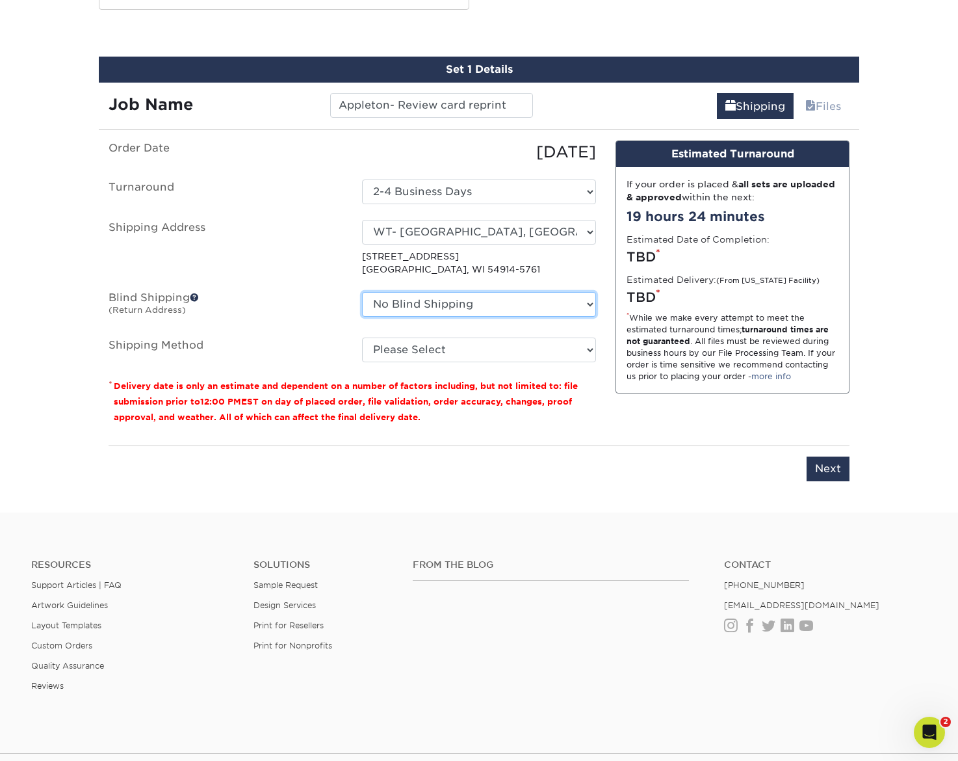
click at [404, 308] on select "No Blind Shipping Bluffton, OH EPS EPS- Hudsonville JIS Tire Lebanon, TN Mobile…" at bounding box center [479, 304] width 234 height 25
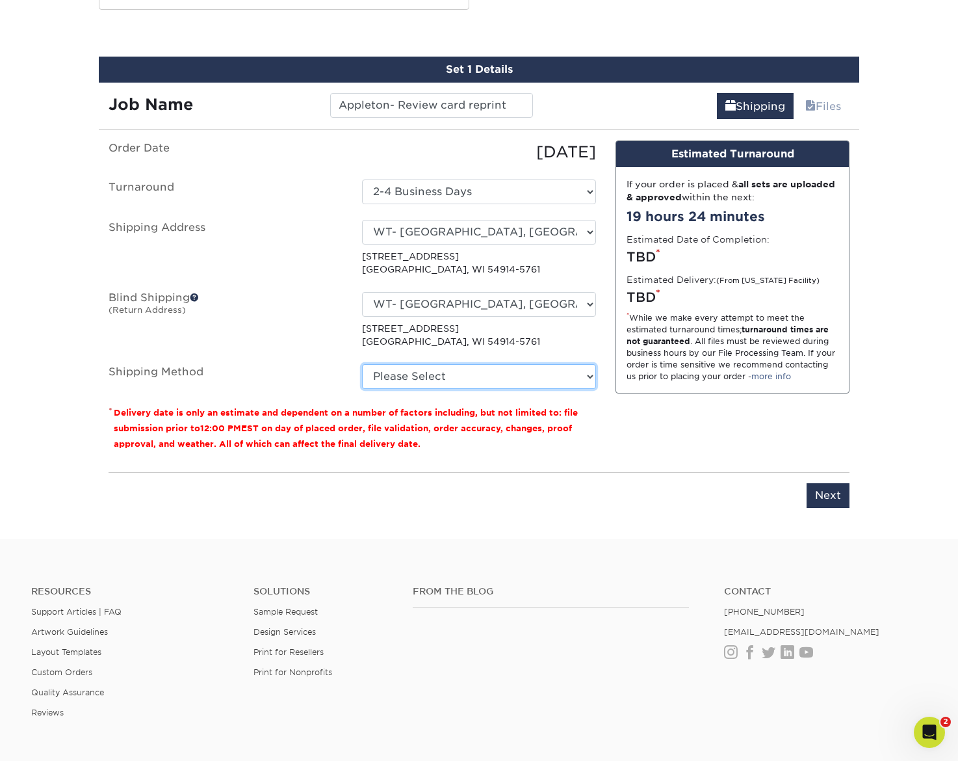
click at [440, 374] on select "Please Select Ground Shipping (+$8.96) 3 Day Shipping Service (+$15.36) 2 Day A…" at bounding box center [479, 376] width 234 height 25
click at [437, 307] on select "No Blind Shipping Bluffton, OH EPS EPS- Hudsonville JIS Tire Lebanon, TN Mobile…" at bounding box center [479, 304] width 234 height 25
select select "263254"
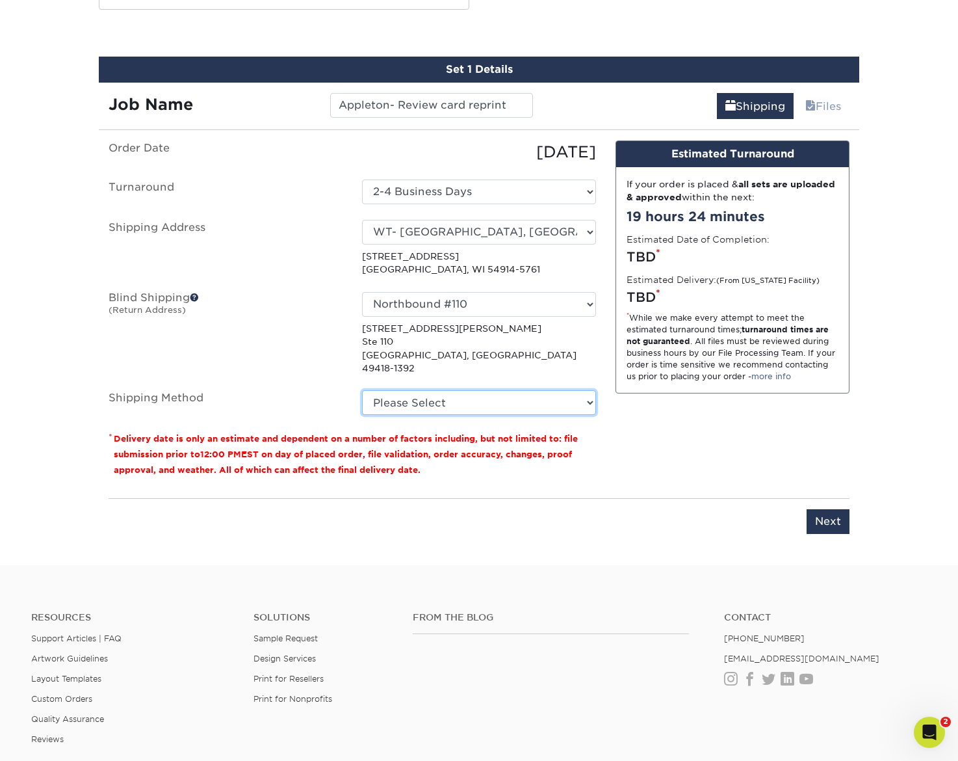
click at [440, 390] on select "Please Select Ground Shipping (+$8.96) 3 Day Shipping Service (+$15.36) 2 Day A…" at bounding box center [479, 402] width 234 height 25
select select "03"
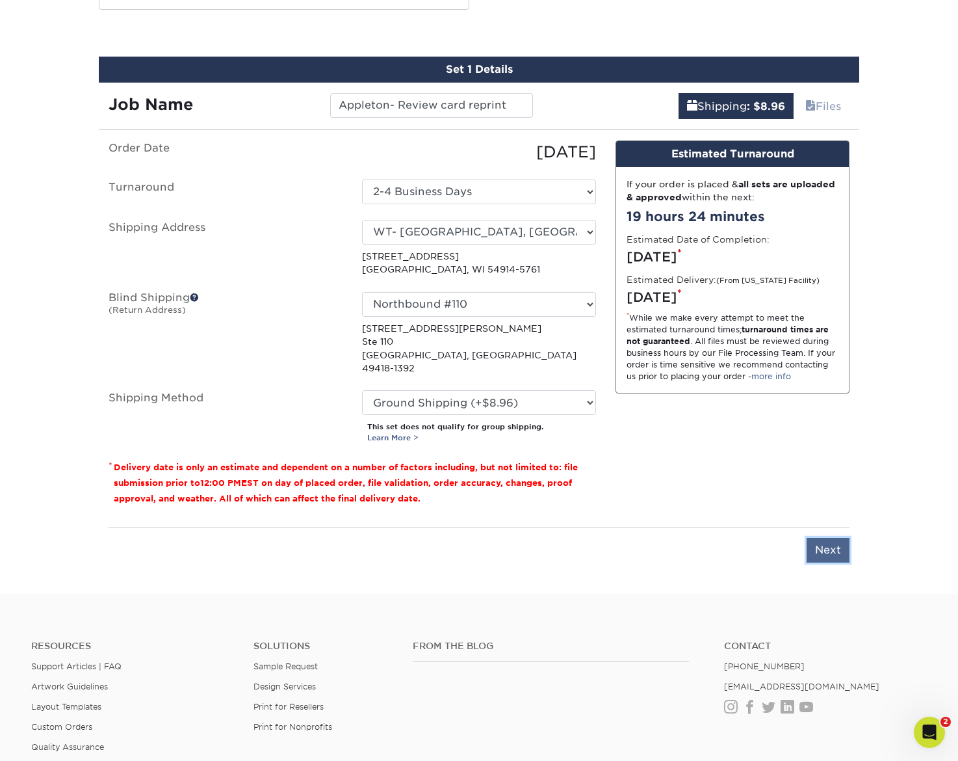
click at [826, 538] on input "Next" at bounding box center [828, 550] width 43 height 25
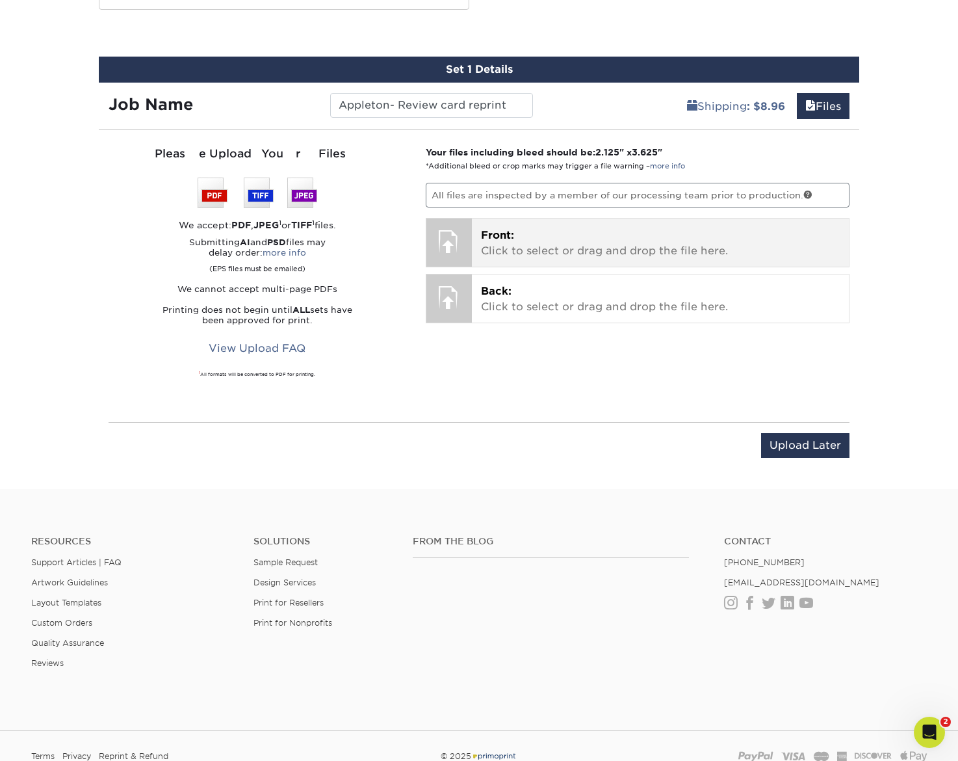
click at [517, 222] on div "Front: Click to select or drag and drop the file here. Choose file" at bounding box center [661, 242] width 378 height 48
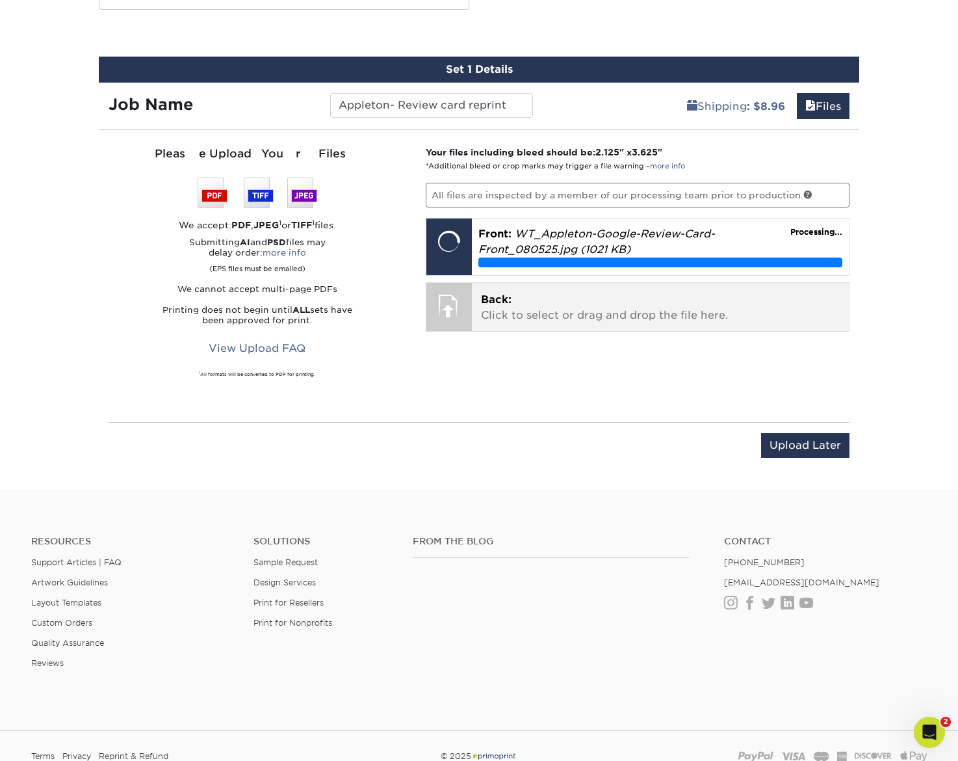
click at [534, 324] on div "Back: Click to select or drag and drop the file here. Choose file" at bounding box center [661, 307] width 378 height 48
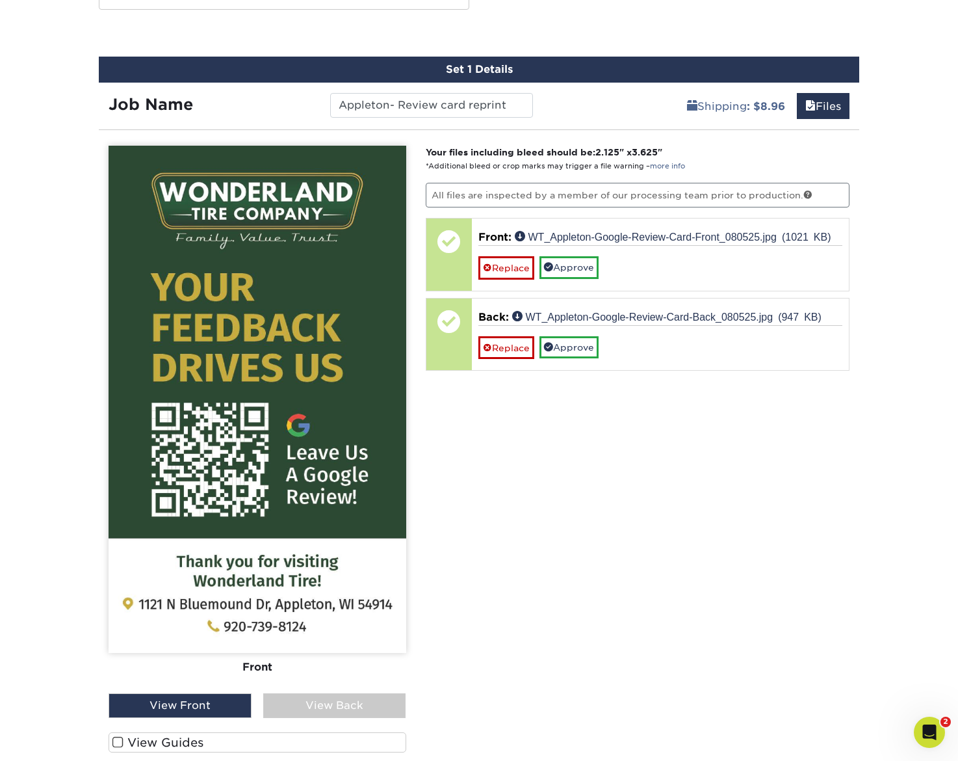
click at [306, 707] on div "View Back" at bounding box center [334, 705] width 143 height 25
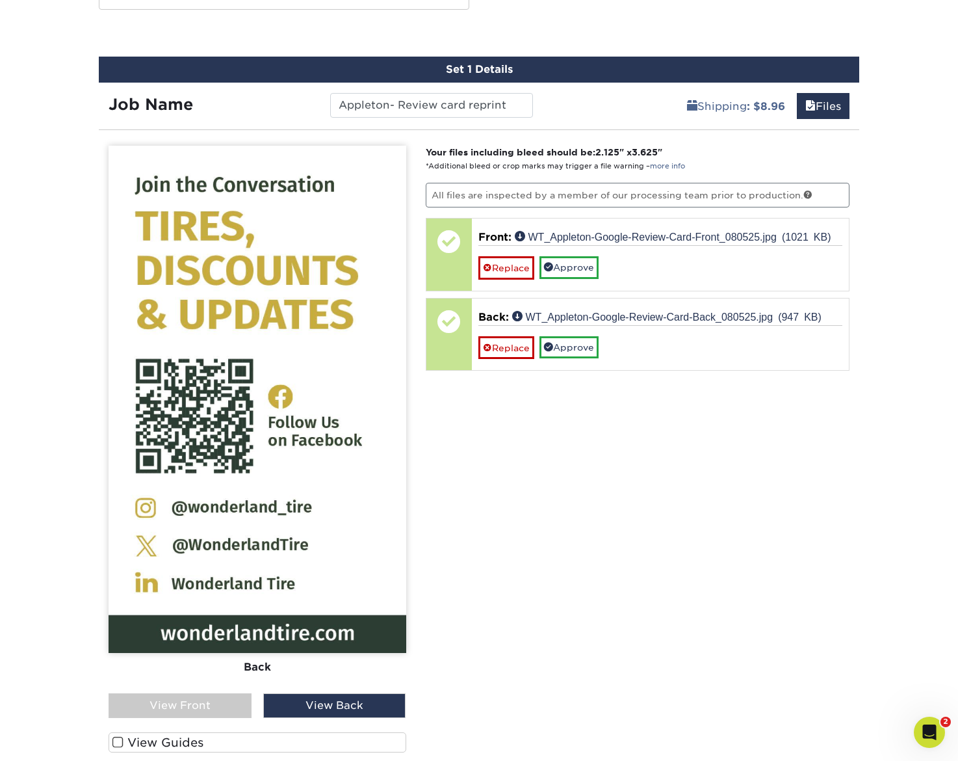
click at [209, 706] on div "View Front" at bounding box center [180, 705] width 143 height 25
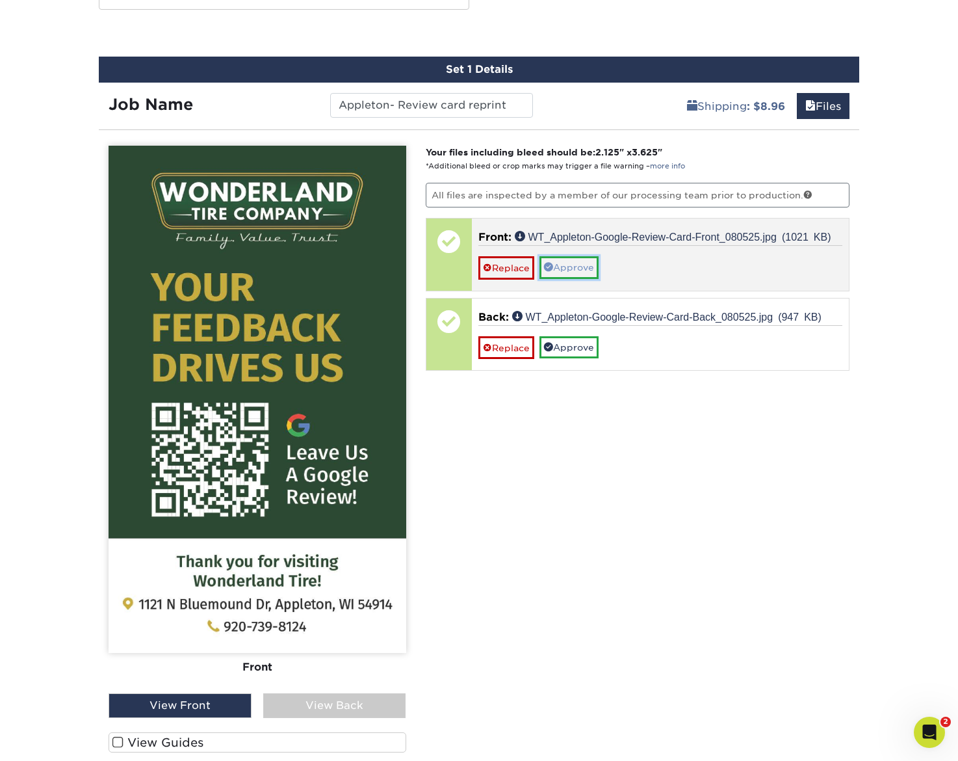
click at [558, 266] on link "Approve" at bounding box center [569, 267] width 59 height 22
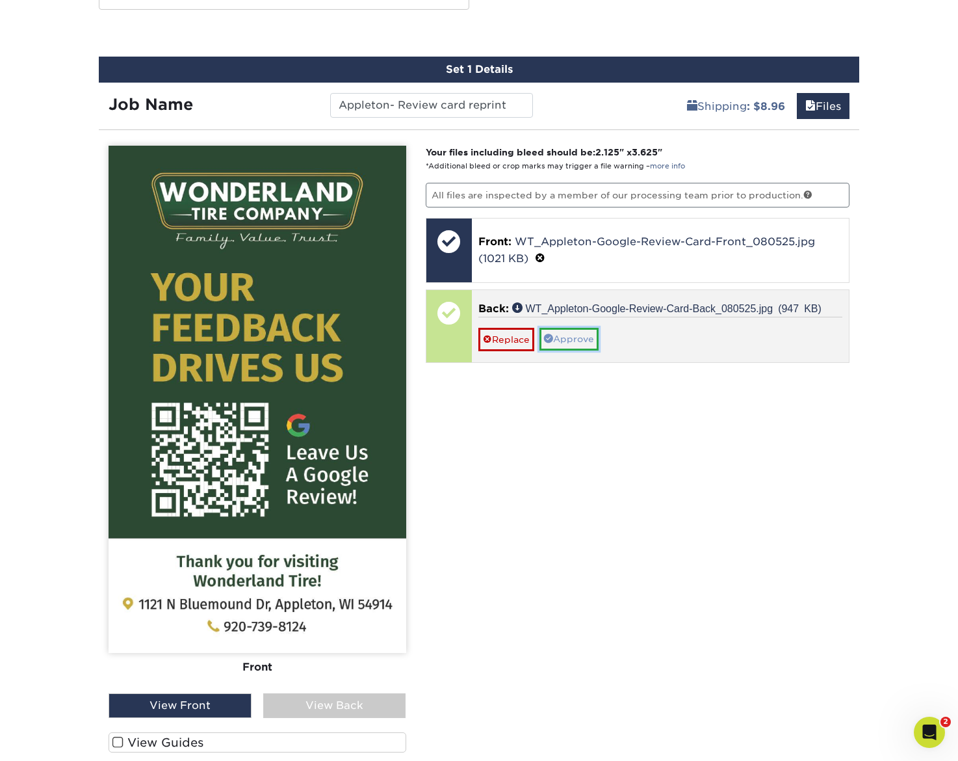
click at [561, 343] on link "Approve" at bounding box center [569, 339] width 59 height 22
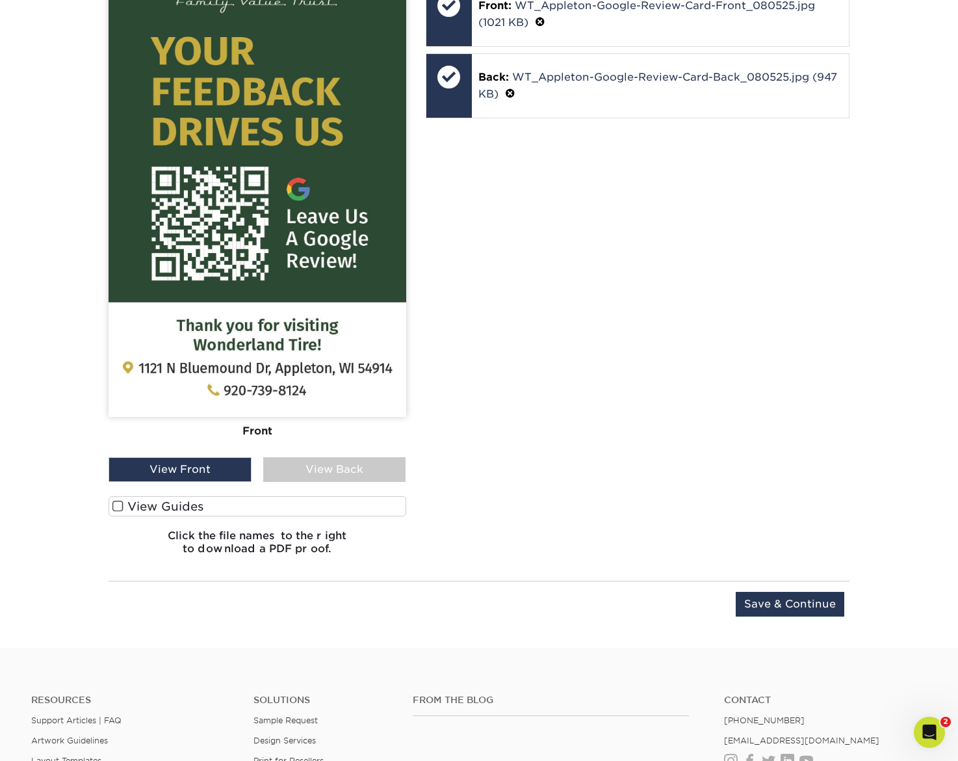
scroll to position [1004, 0]
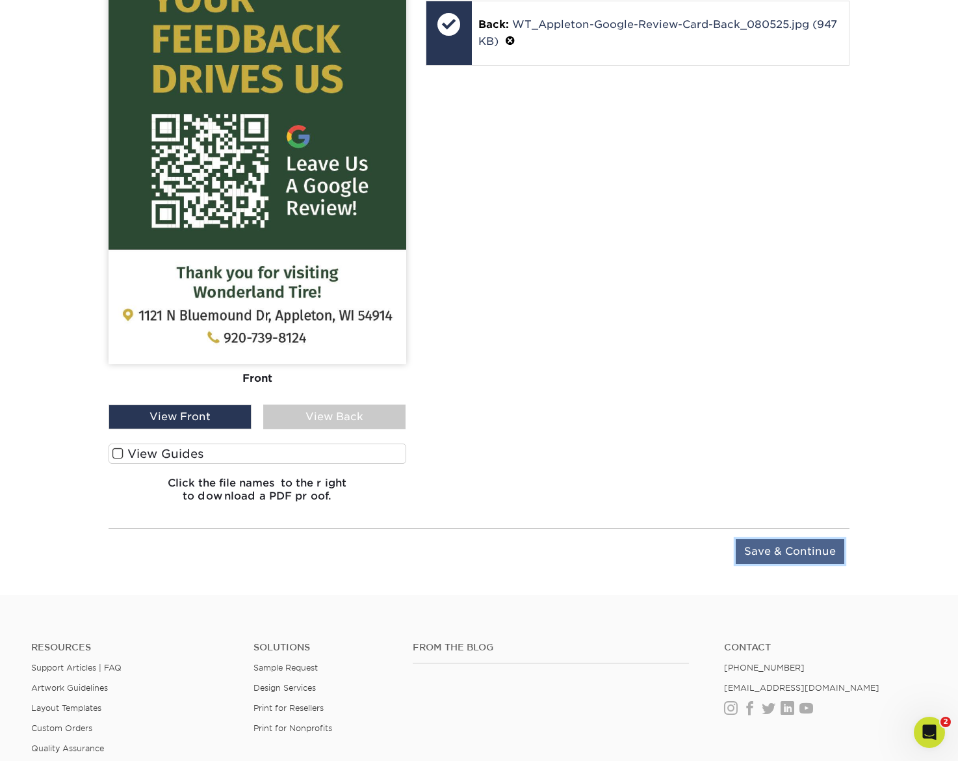
click at [817, 550] on input "Save & Continue" at bounding box center [790, 551] width 109 height 25
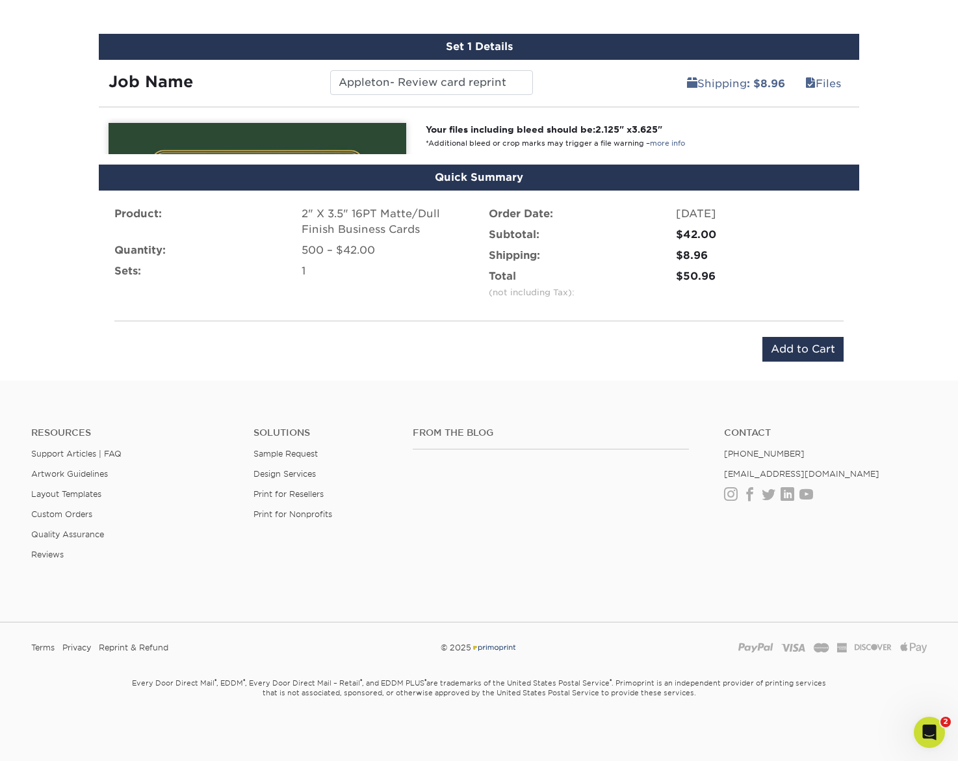
scroll to position [704, 0]
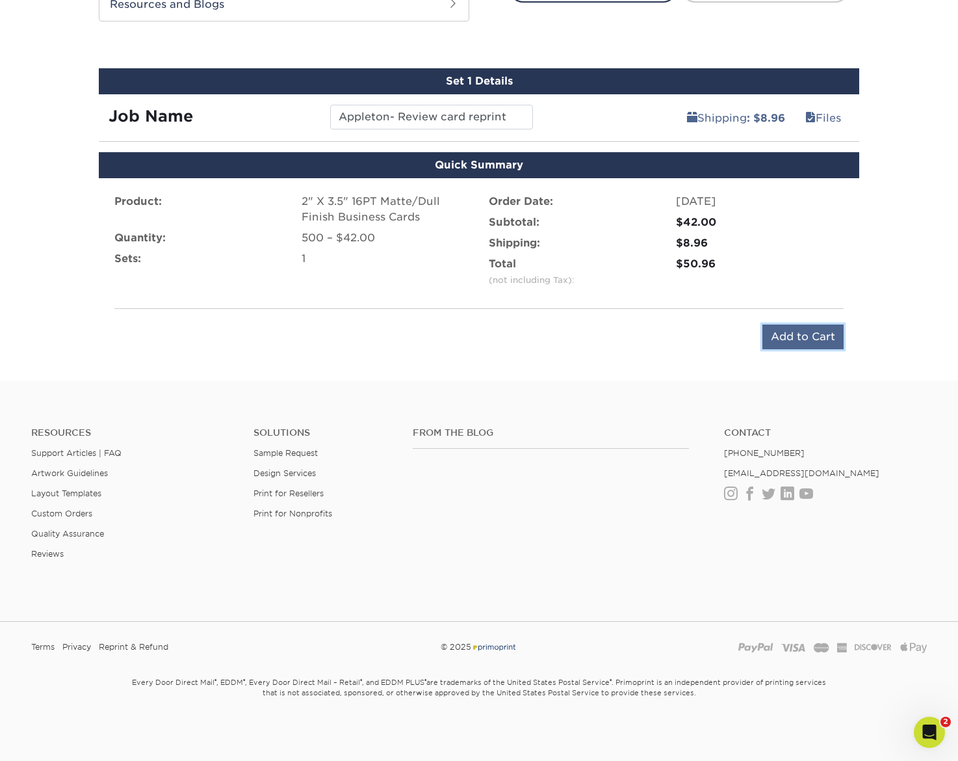
click at [801, 337] on input "Add to Cart" at bounding box center [803, 336] width 81 height 25
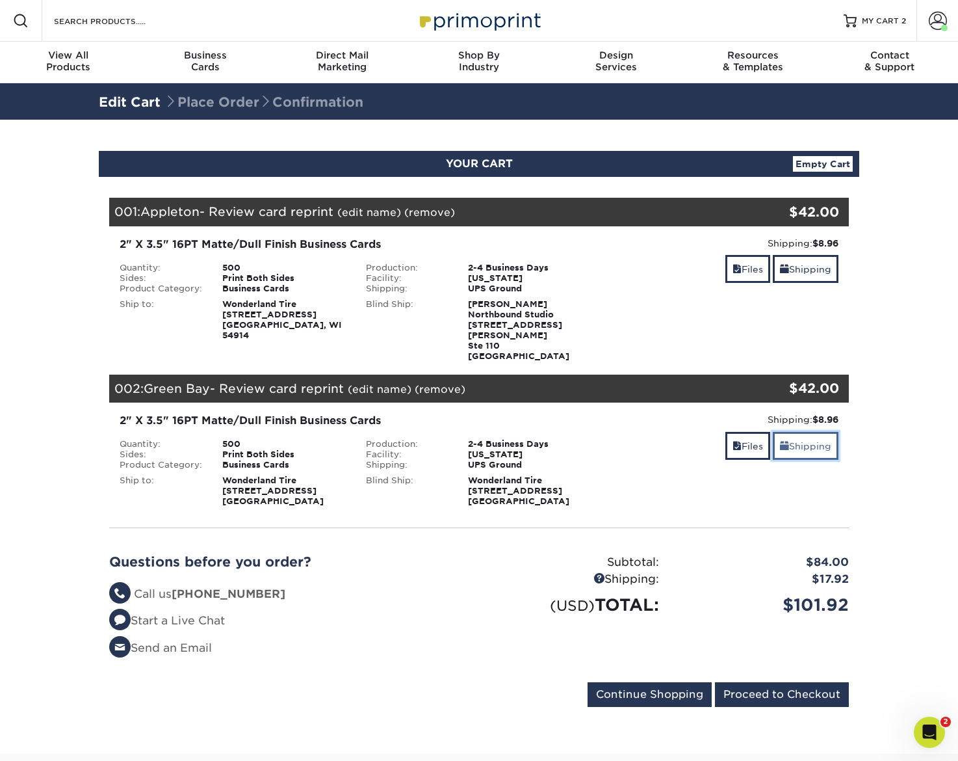
click at [807, 432] on link "Shipping" at bounding box center [806, 446] width 66 height 28
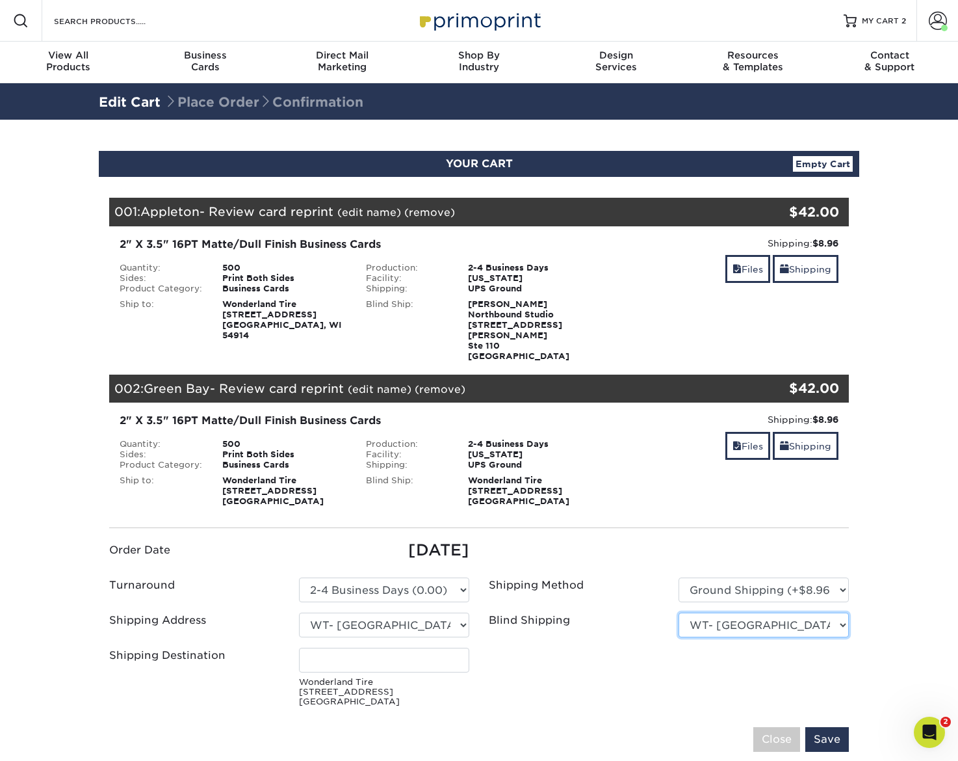
click at [722, 612] on select "No Blind Shipping Bluffton, OH EPS EPS- Hudsonville JIS Tire Lebanon, TN Mobile…" at bounding box center [764, 624] width 170 height 25
select select "263254"
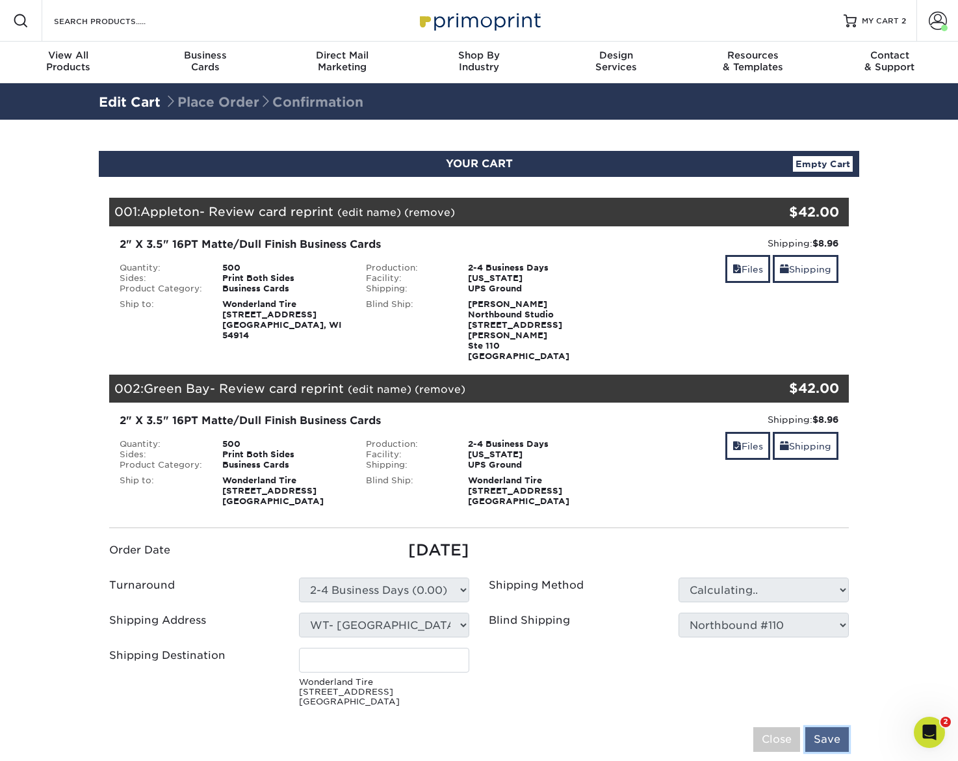
click at [836, 727] on input "Save" at bounding box center [828, 739] width 44 height 25
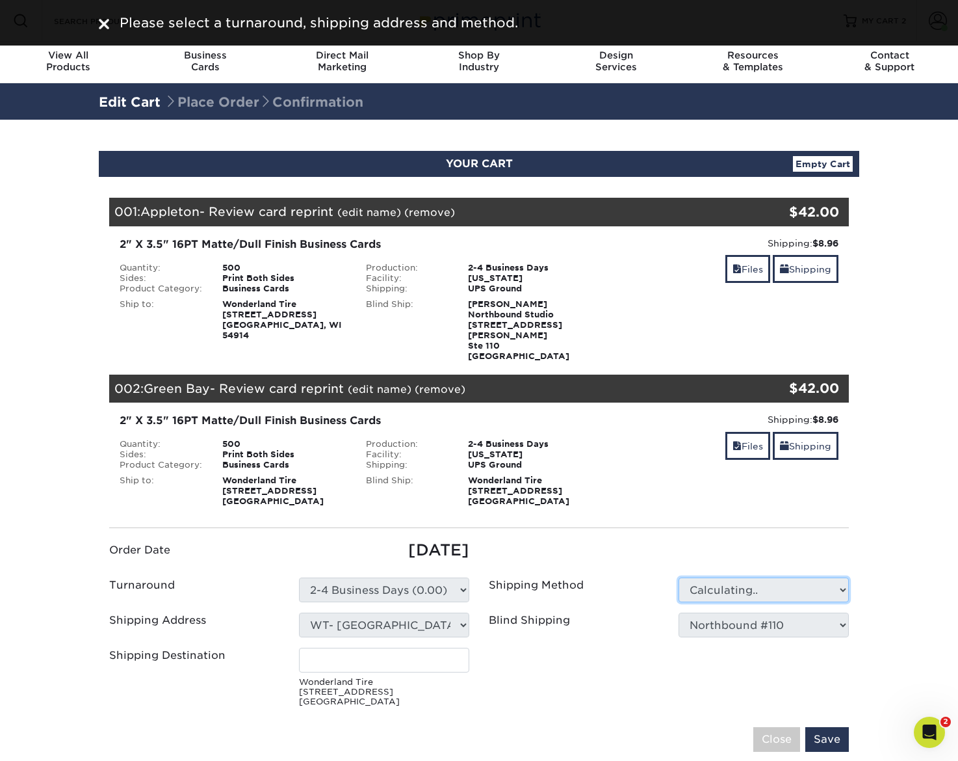
click at [685, 577] on select "Calculating.." at bounding box center [764, 589] width 170 height 25
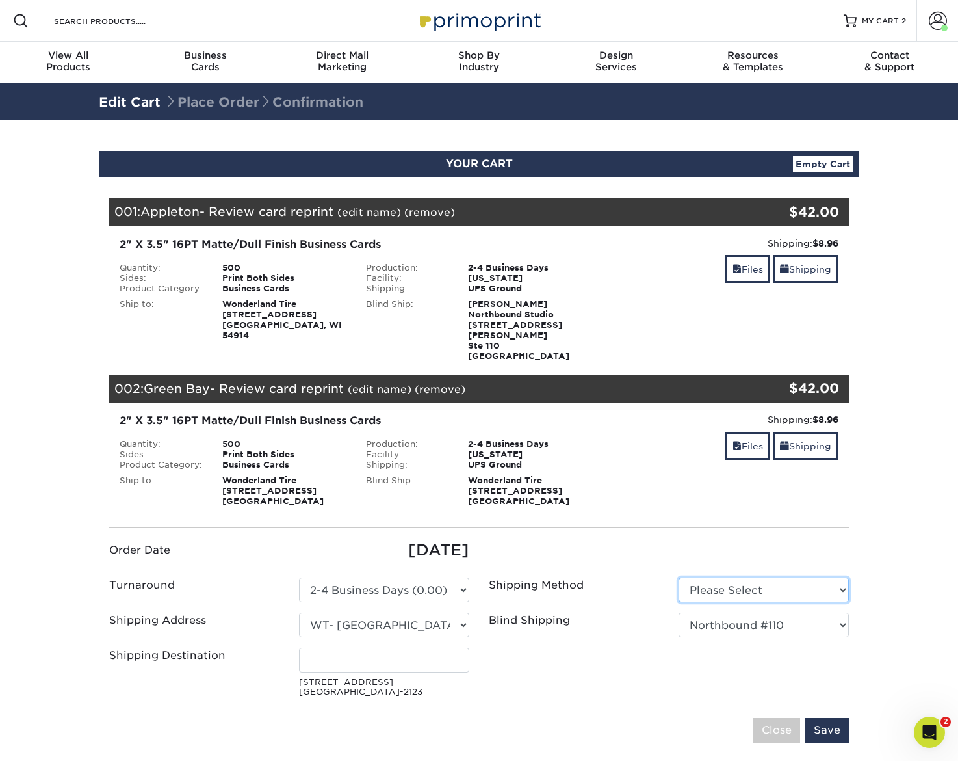
select select "03"
click at [827, 722] on input "Save" at bounding box center [828, 730] width 44 height 25
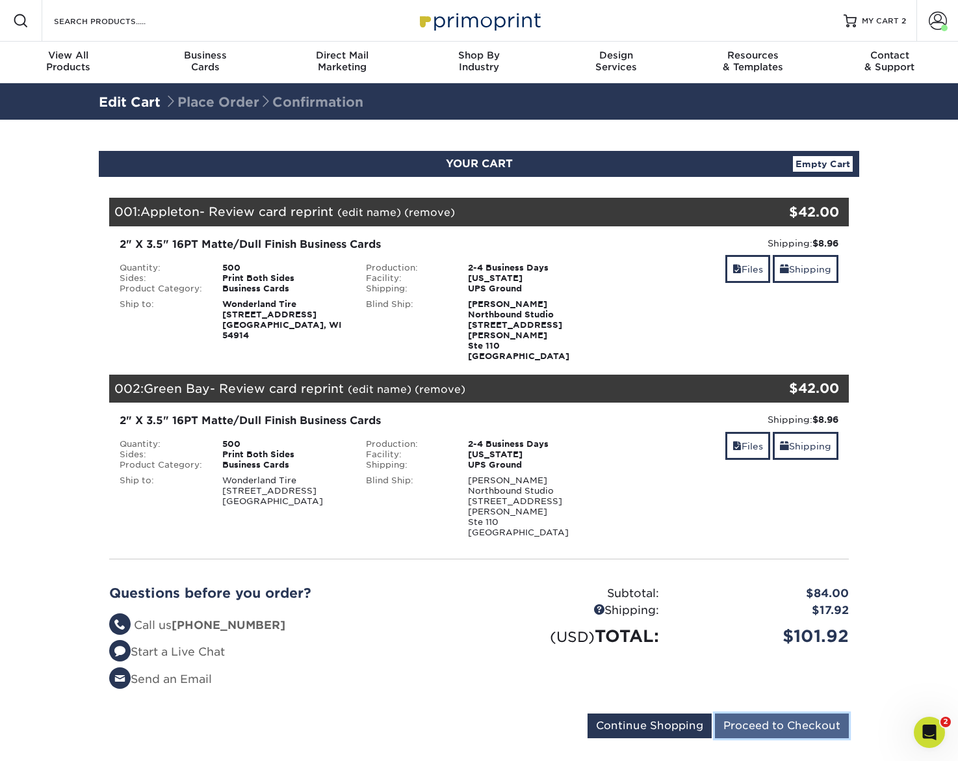
click at [774, 713] on input "Proceed to Checkout" at bounding box center [782, 725] width 134 height 25
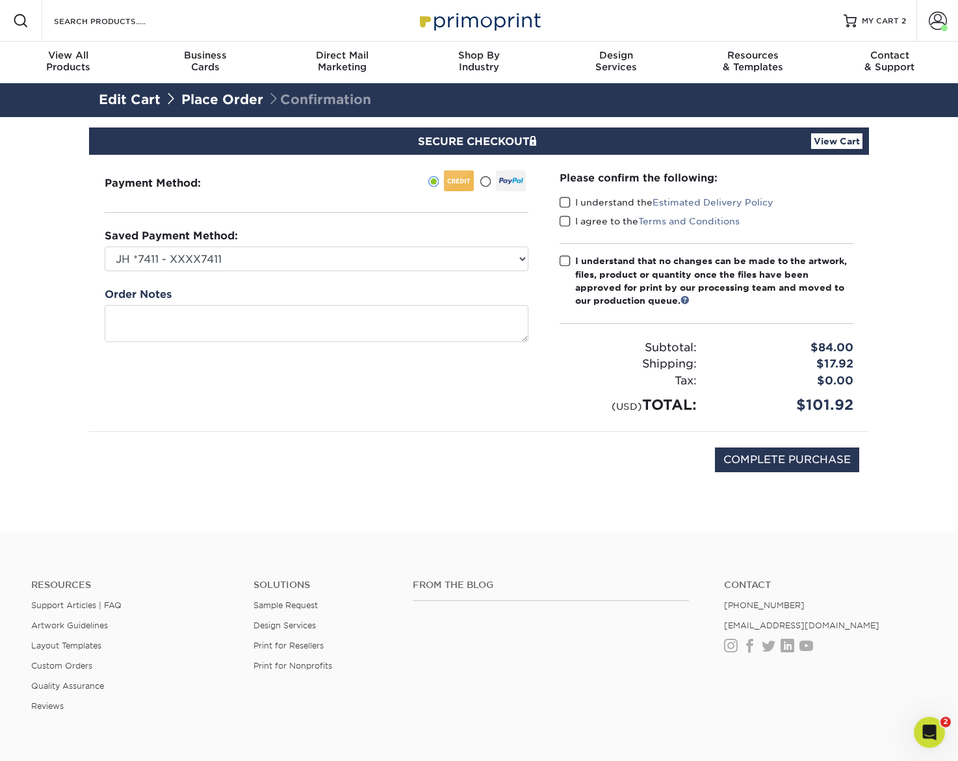
click at [571, 199] on label "I understand the Estimated Delivery Policy" at bounding box center [667, 202] width 214 height 13
click at [0, 0] on input "I understand the Estimated Delivery Policy" at bounding box center [0, 0] width 0 height 0
click at [570, 220] on span at bounding box center [565, 221] width 11 height 12
click at [0, 0] on input "I agree to the Terms and Conditions" at bounding box center [0, 0] width 0 height 0
click at [566, 269] on label "I understand that no changes can be made to the artwork, files, product or quan…" at bounding box center [707, 280] width 294 height 53
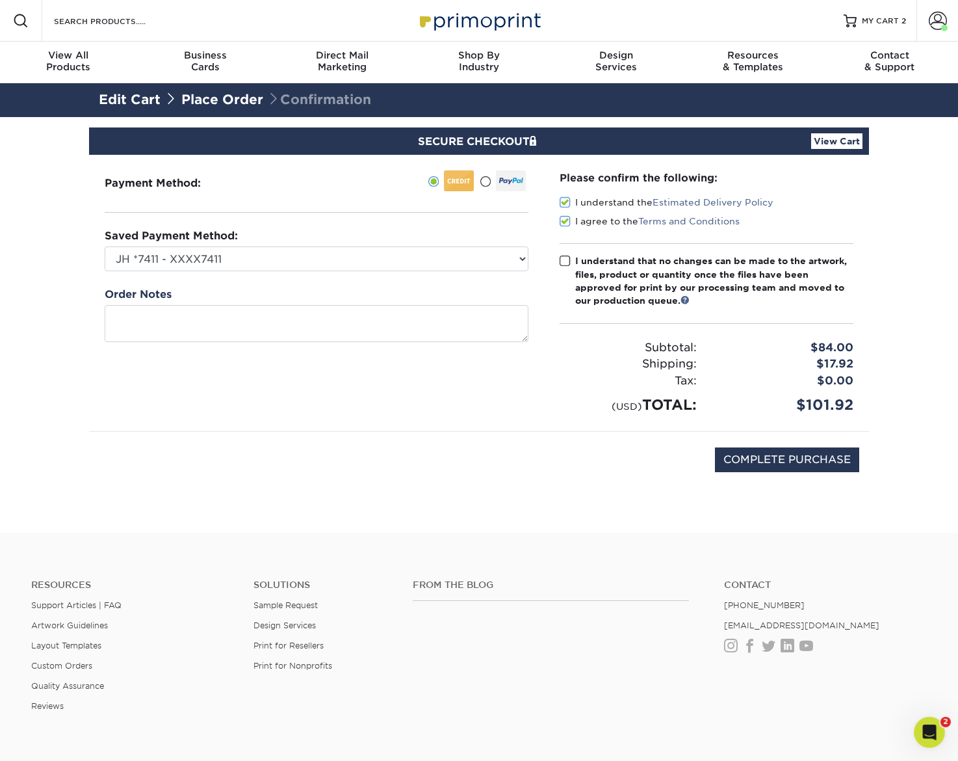
click at [0, 0] on input "I understand that no changes can be made to the artwork, files, product or quan…" at bounding box center [0, 0] width 0 height 0
click at [777, 466] on input "COMPLETE PURCHASE" at bounding box center [787, 459] width 144 height 25
type input "PROCESSING, PLEASE WAIT..."
drag, startPoint x: 859, startPoint y: 398, endPoint x: 796, endPoint y: 404, distance: 62.8
click at [796, 404] on div "$101.92" at bounding box center [785, 404] width 157 height 21
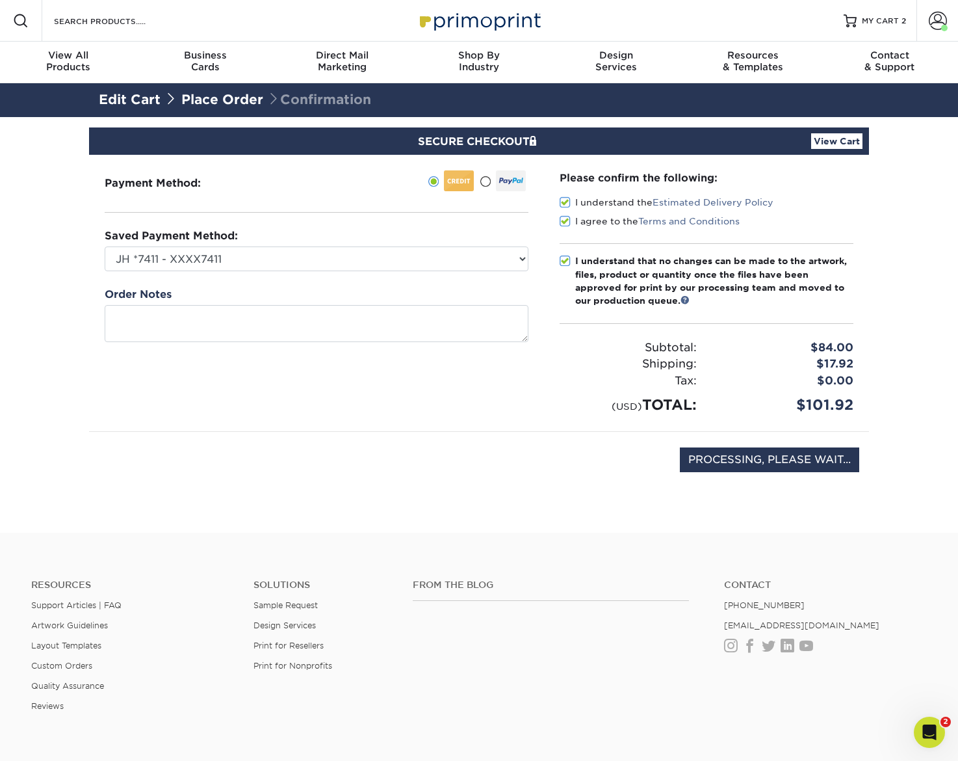
drag, startPoint x: 796, startPoint y: 404, endPoint x: 854, endPoint y: 406, distance: 57.9
click at [854, 406] on div "$101.92" at bounding box center [785, 404] width 157 height 21
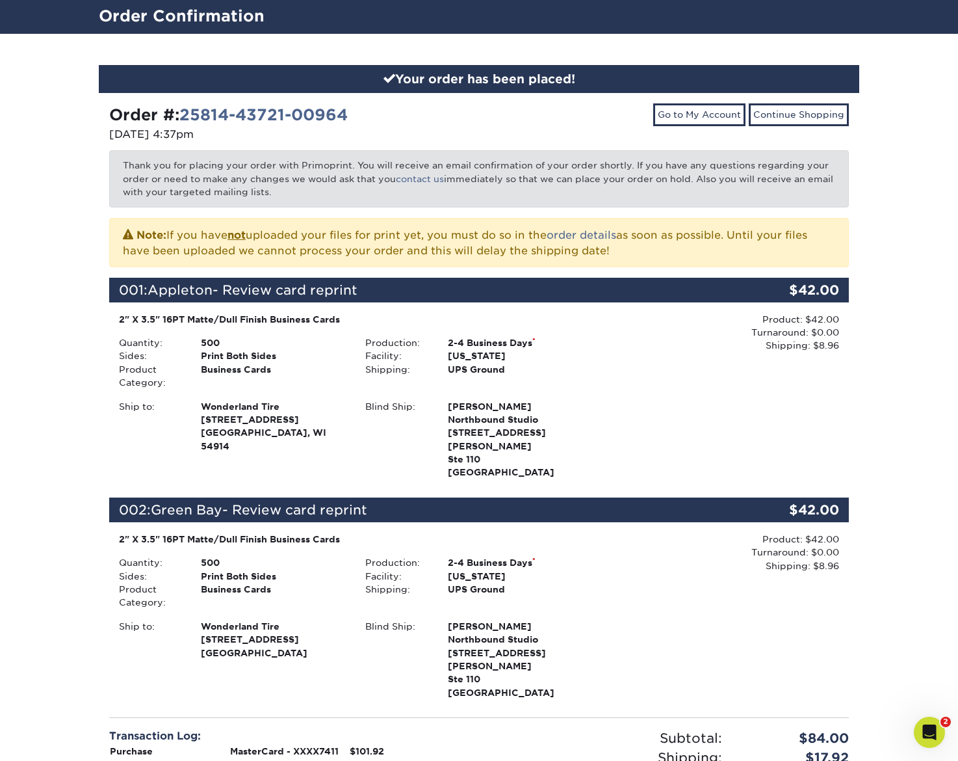
scroll to position [269, 0]
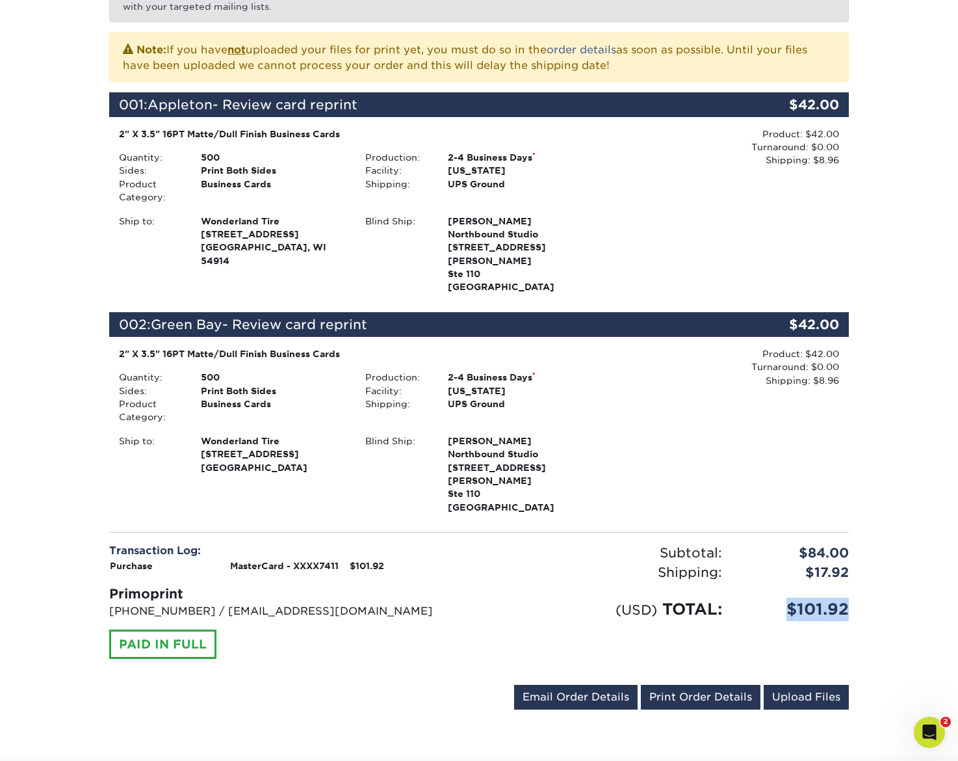
drag, startPoint x: 861, startPoint y: 581, endPoint x: 785, endPoint y: 581, distance: 76.1
click at [785, 581] on div "Your order has been placed! Order #: 25814-43721-00964 [DATE] 4:37pm Go to My A…" at bounding box center [479, 303] width 780 height 908
copy div "$101.92"
